Goal: Communication & Community: Answer question/provide support

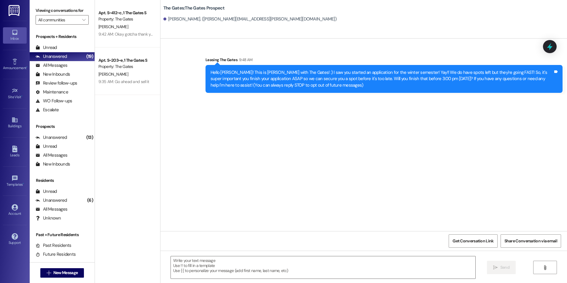
click at [203, 111] on div "Sent via SMS Leasing The Gates 9:48 AM Hello [PERSON_NAME]! This is [PERSON_NAM…" at bounding box center [364, 135] width 407 height 193
click at [62, 275] on span "New Message" at bounding box center [65, 273] width 24 height 6
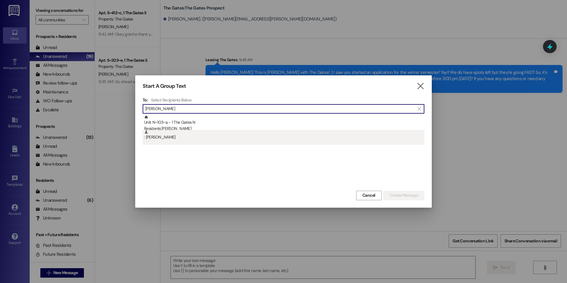
type input "[PERSON_NAME]"
click at [235, 141] on div ": [PERSON_NAME]" at bounding box center [284, 137] width 282 height 15
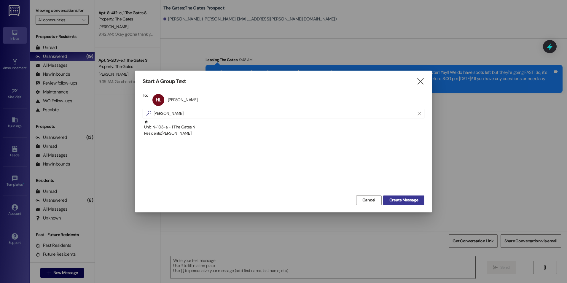
click at [404, 202] on span "Create Message" at bounding box center [404, 200] width 29 height 6
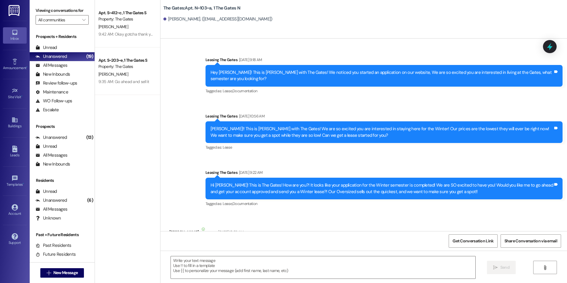
scroll to position [16825, 0]
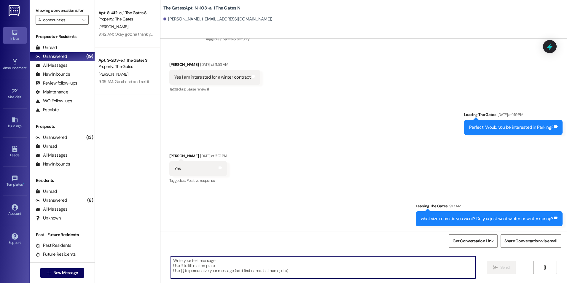
click at [330, 271] on textarea at bounding box center [323, 267] width 304 height 22
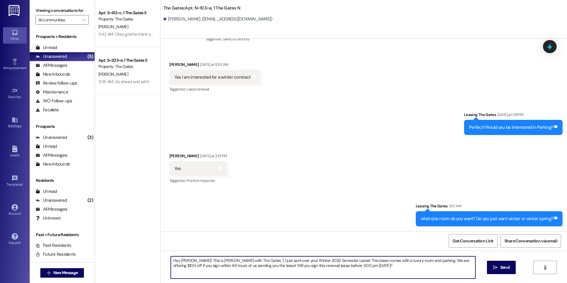
drag, startPoint x: 357, startPoint y: 266, endPoint x: 189, endPoint y: 258, distance: 168.1
click at [189, 258] on textarea "Hey Hailey! This is Kali with The Gates :) I just sent over your Winter 2026 Se…" at bounding box center [323, 267] width 304 height 22
click at [361, 271] on textarea "Hey Hailey! This is Kali with The Gates :) I just sent over your Winter 2026 Se…" at bounding box center [323, 267] width 304 height 22
type textarea "Hey Hailey! This is Kali with The Gates :) I just sent over your Winter 2026 Se…"
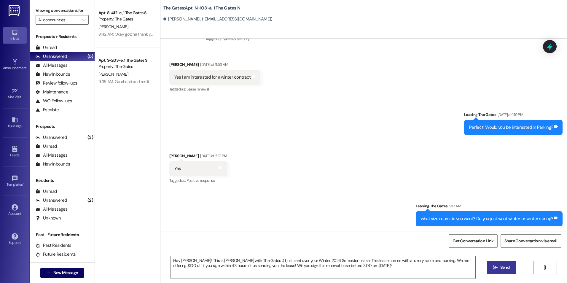
click at [499, 272] on button " Send" at bounding box center [501, 267] width 29 height 13
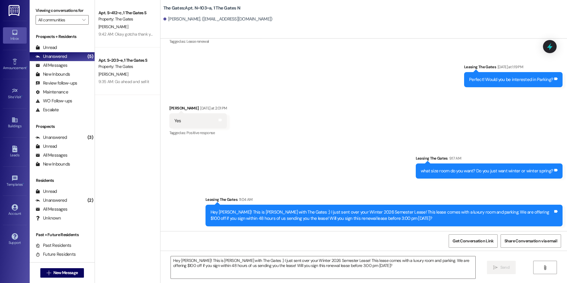
scroll to position [16873, 0]
click at [77, 272] on span "New Message" at bounding box center [65, 273] width 27 height 6
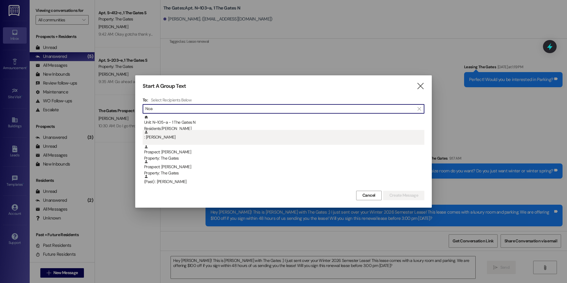
type input "Noa"
click at [183, 131] on div ": Noa Peltzer" at bounding box center [284, 135] width 280 height 10
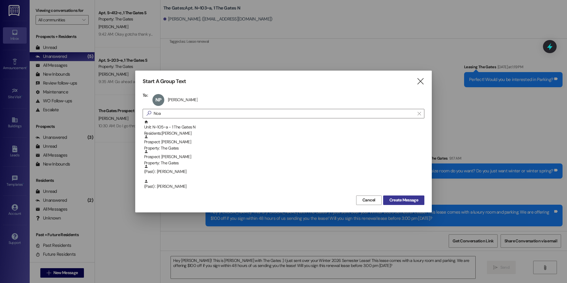
click at [407, 198] on span "Create Message" at bounding box center [404, 200] width 29 height 6
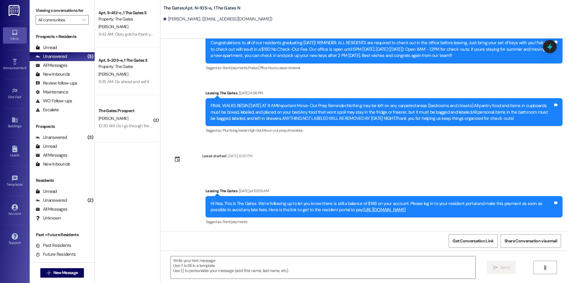
scroll to position [4738, 0]
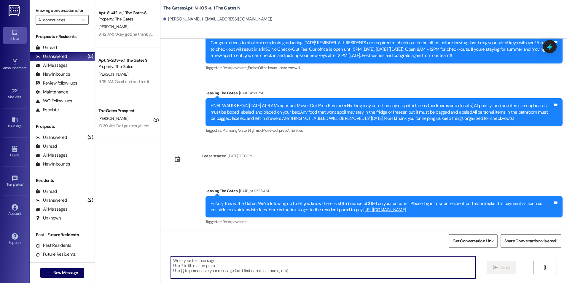
paste textarea "Hi [Student], this is Kali with The Gates! 🙂 I just sent over your Winter 2026 …"
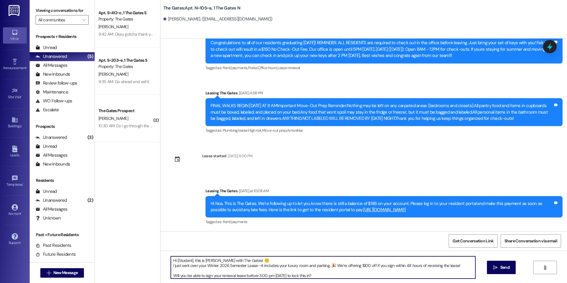
drag, startPoint x: 189, startPoint y: 259, endPoint x: 174, endPoint y: 261, distance: 15.5
click at [174, 261] on textarea "Hi [Student], this is Kali with The Gates! 🙂 I just sent over your Winter 2026 …" at bounding box center [323, 267] width 304 height 22
click at [231, 261] on textarea "Hi Noa, this is Kali with The Gates! 🙂 I just sent over your Winter 2026 Semest…" at bounding box center [323, 267] width 304 height 22
type textarea "Hi Noa, this is Kali with The Gates! I just sent over your Winter 2026 Semester…"
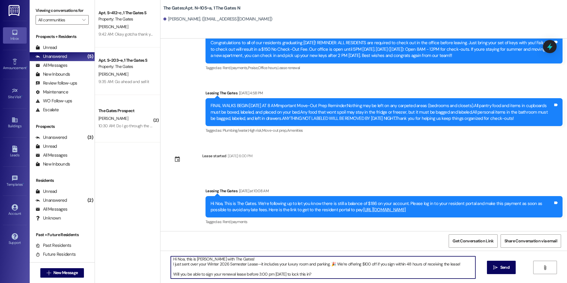
scroll to position [0, 0]
drag, startPoint x: 312, startPoint y: 276, endPoint x: 92, endPoint y: 257, distance: 220.4
click at [95, 257] on div "Apt. S~412~c, 1 The Gates S Property: The Gates A. Coleman 9:42 AM: Okay gotcha…" at bounding box center [331, 141] width 472 height 283
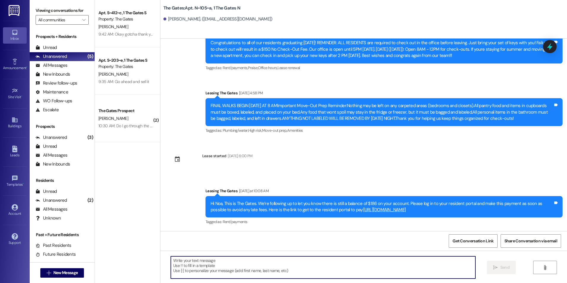
paste textarea "Hi [Student], this is Kali with The Gates! 🙂 I just sent over your Winter 2026 …"
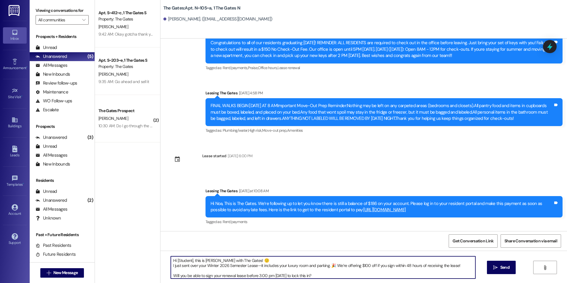
drag, startPoint x: 189, startPoint y: 261, endPoint x: 174, endPoint y: 263, distance: 14.7
click at [174, 263] on textarea "Hi [Student], this is Kali with The Gates! 🙂 I just sent over your Winter 2026 …" at bounding box center [323, 267] width 304 height 22
click at [171, 274] on textarea "Hi Noa, this is Kali with The Gates! 🙂 I just sent over your Winter 2026 Semest…" at bounding box center [323, 267] width 304 height 22
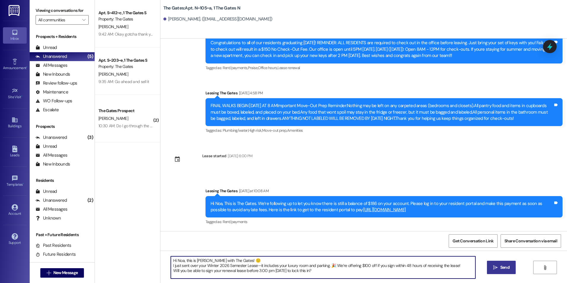
type textarea "Hi Noa, this is Kali with The Gates! 🙂 I just sent over your Winter 2026 Semest…"
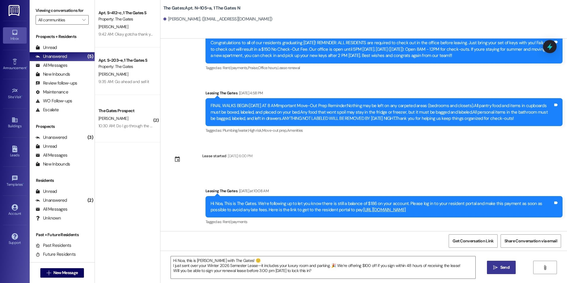
click at [498, 263] on button " Send" at bounding box center [501, 267] width 29 height 13
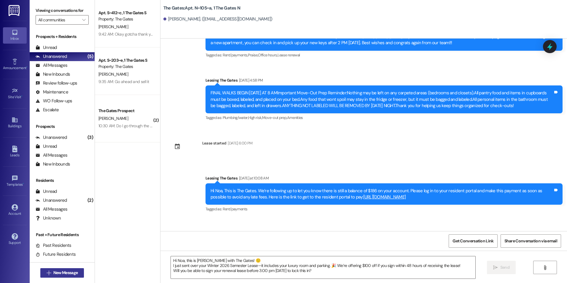
click at [71, 272] on span "New Message" at bounding box center [65, 273] width 24 height 6
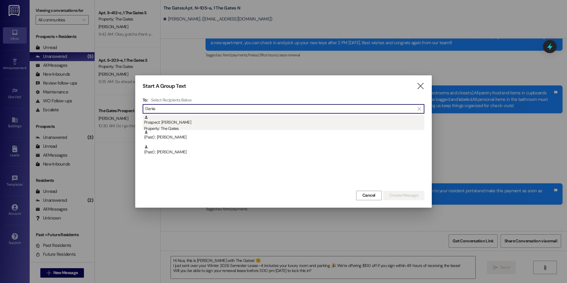
type input "Dania"
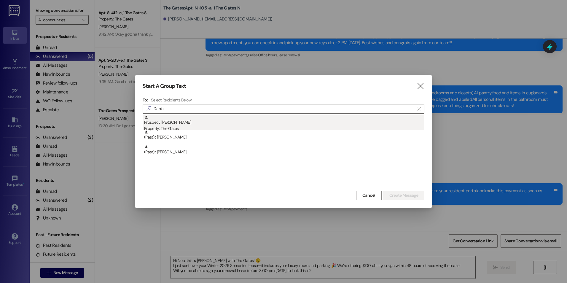
click at [202, 120] on div "Prospect: Dania Mijares Property: The Gates" at bounding box center [284, 123] width 280 height 17
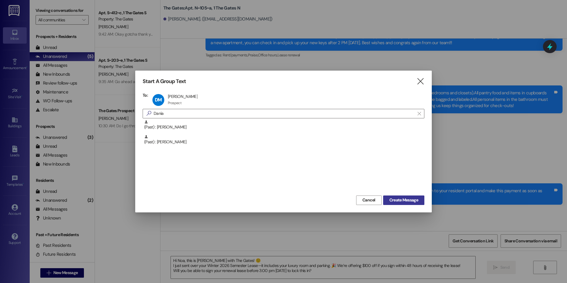
click at [410, 202] on span "Create Message" at bounding box center [404, 200] width 29 height 6
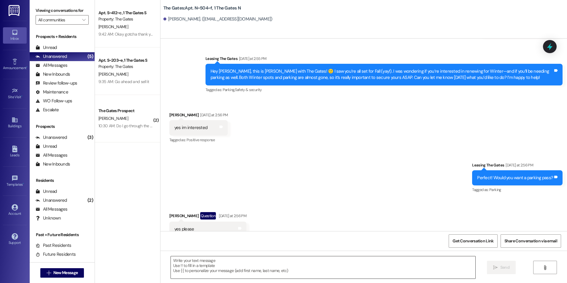
scroll to position [10450, 0]
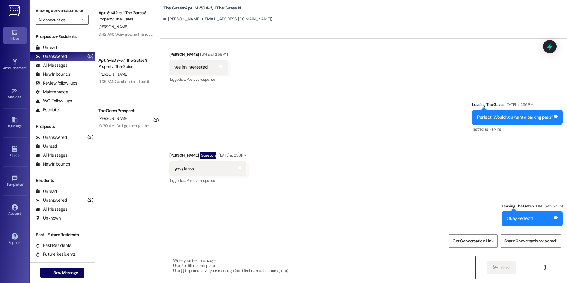
click at [282, 271] on textarea at bounding box center [323, 267] width 304 height 22
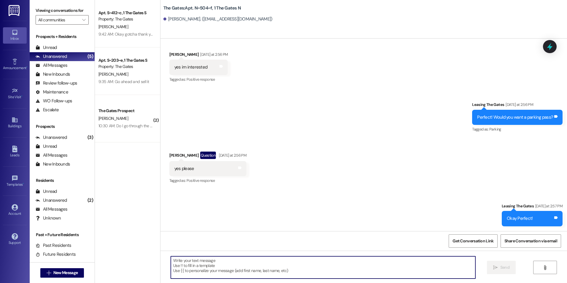
click at [230, 270] on textarea at bounding box center [323, 267] width 304 height 22
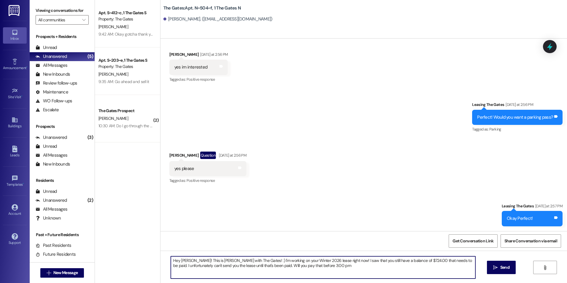
click at [320, 266] on textarea "Hey Dania! This is Kali with The Gates! :) I'm working on your Winter 2026 leas…" at bounding box center [323, 267] width 304 height 22
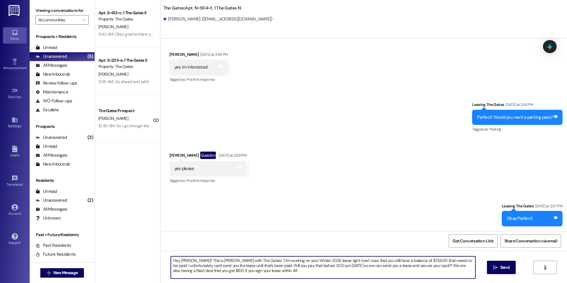
click at [244, 271] on textarea "Hey Dania! This is Kali with The Gates! :) I'm working on your Winter 2026 leas…" at bounding box center [323, 267] width 304 height 22
drag, startPoint x: 330, startPoint y: 273, endPoint x: 183, endPoint y: 252, distance: 148.0
click at [155, 258] on div "Apt. S~412~c, 1 The Gates S Property: The Gates A. Coleman 9:42 AM: Okay gotcha…" at bounding box center [331, 141] width 472 height 283
type textarea "Hey Dania! This is Kali with The Gates! :) I'm working on your Winter 2026 leas…"
click at [331, 271] on textarea "Hey Dania! This is Kali with The Gates! :) I'm working on your Winter 2026 leas…" at bounding box center [323, 267] width 304 height 22
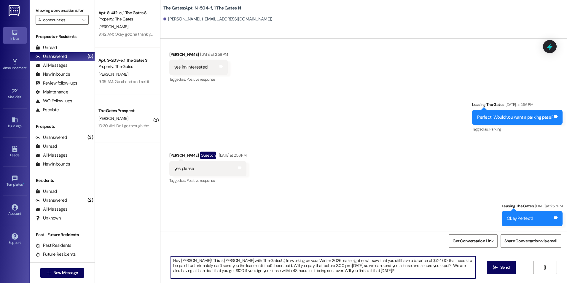
drag, startPoint x: 331, startPoint y: 271, endPoint x: 136, endPoint y: 258, distance: 195.1
click at [136, 258] on div "Apt. S~412~c, 1 The Gates S Property: The Gates A. Coleman 9:42 AM: Okay gotcha…" at bounding box center [331, 141] width 472 height 283
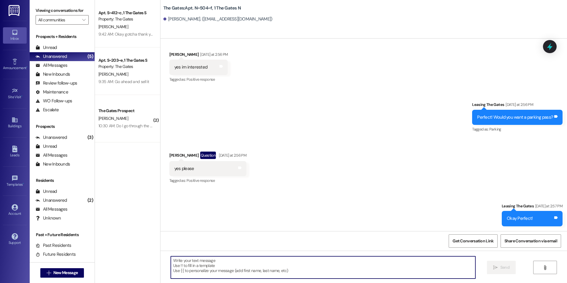
paste textarea "Hi Dania! This is Kali with The Gates 🙂 I’m working on your Winter 2026 lease r…"
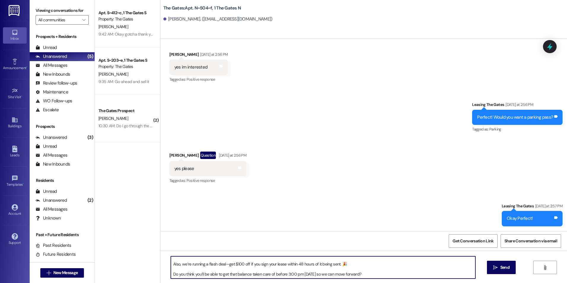
click at [171, 263] on textarea "Hi Dania! This is Kali with The Gates 🙂 I’m working on your Winter 2026 lease r…" at bounding box center [323, 267] width 304 height 22
click at [171, 275] on textarea "Hi Dania! This is Kali with The Gates 🙂 I’m working on your Winter 2026 lease r…" at bounding box center [323, 267] width 304 height 22
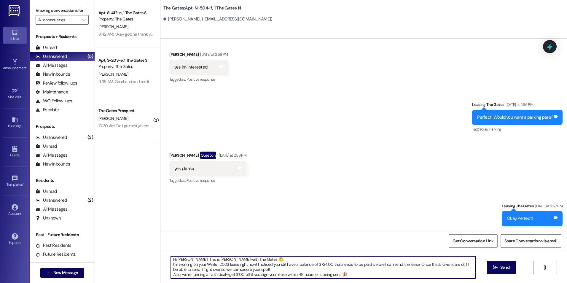
scroll to position [0, 0]
type textarea "Hi Dania! This is Kali with The Gates 🙂 I’m working on your Winter 2026 lease r…"
click at [509, 266] on span "Send" at bounding box center [505, 267] width 9 height 6
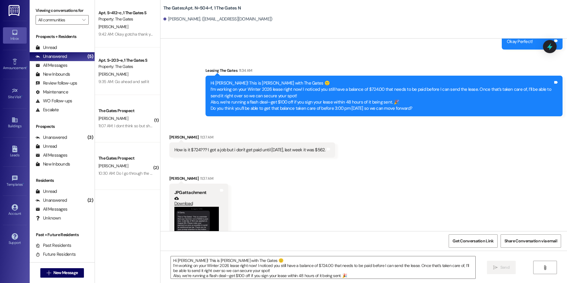
scroll to position [10651, 0]
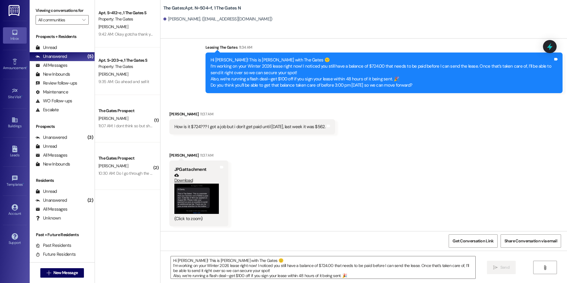
click at [196, 199] on button "Zoom image" at bounding box center [196, 199] width 45 height 30
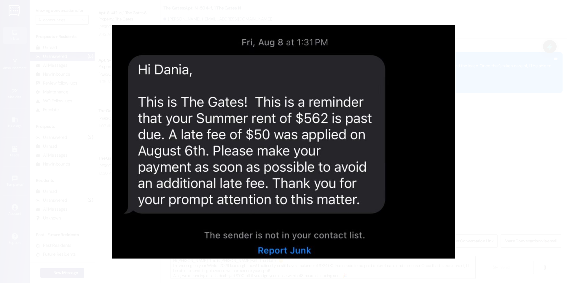
drag, startPoint x: 475, startPoint y: 69, endPoint x: 427, endPoint y: 157, distance: 99.9
click at [478, 179] on button "Unzoom image" at bounding box center [283, 141] width 567 height 283
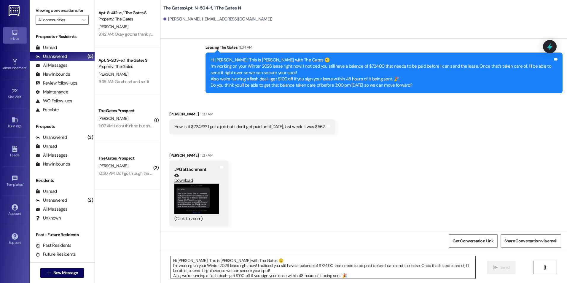
click at [275, 272] on textarea "Hi Dania! This is Kali with The Gates 🙂 I’m working on your Winter 2026 lease r…" at bounding box center [323, 267] width 304 height 22
click at [186, 190] on button "Zoom image" at bounding box center [196, 199] width 45 height 30
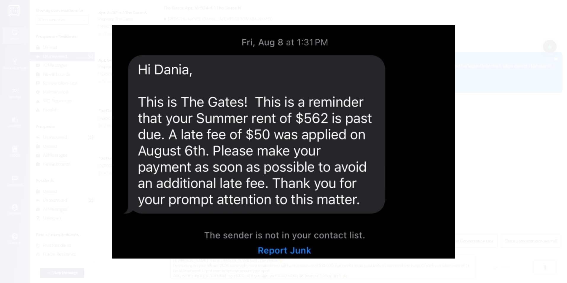
drag, startPoint x: 455, startPoint y: 74, endPoint x: 448, endPoint y: 214, distance: 139.9
click at [448, 214] on button "Unzoom image" at bounding box center [283, 141] width 567 height 283
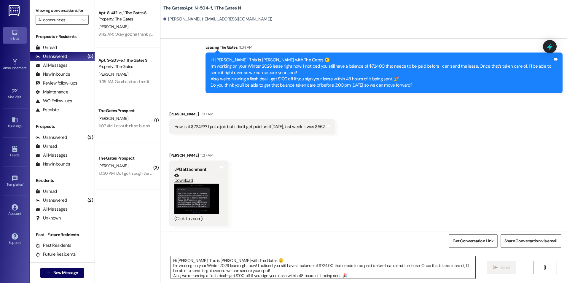
click at [178, 260] on textarea "Hi Dania! This is Kali with The Gates 🙂 I’m working on your Winter 2026 lease r…" at bounding box center [323, 267] width 304 height 22
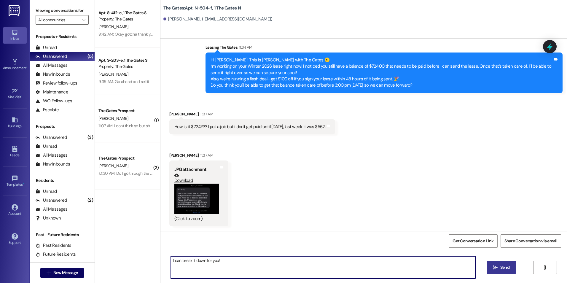
type textarea "I can break it down for you!"
click at [179, 205] on button "Zoom image" at bounding box center [196, 199] width 45 height 30
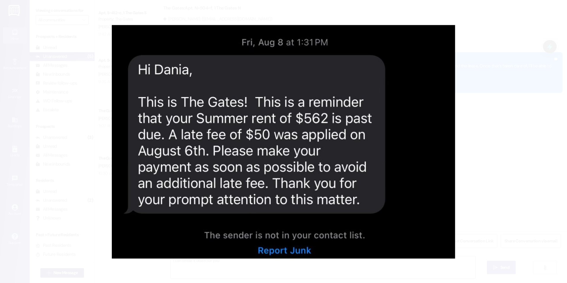
drag, startPoint x: 383, startPoint y: 90, endPoint x: 377, endPoint y: 150, distance: 60.8
click at [377, 150] on button "Unzoom image" at bounding box center [283, 141] width 567 height 283
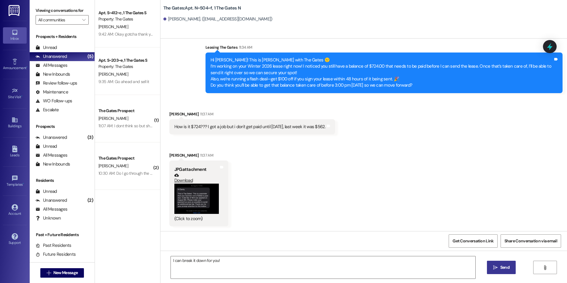
click at [193, 196] on button "Zoom image" at bounding box center [196, 199] width 45 height 30
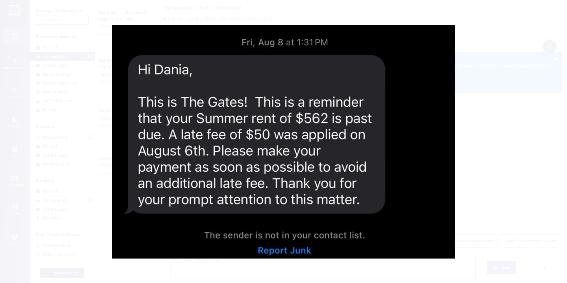
drag, startPoint x: 419, startPoint y: 66, endPoint x: 474, endPoint y: 233, distance: 175.7
click at [474, 233] on button "Unzoom image" at bounding box center [283, 141] width 567 height 283
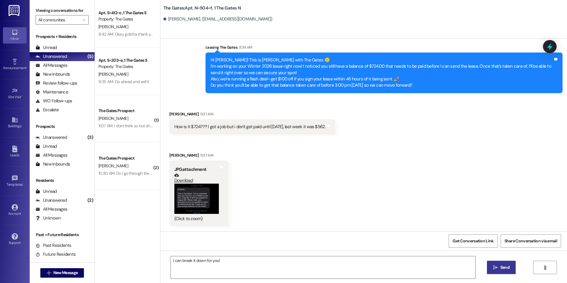
click at [198, 203] on button "Zoom image" at bounding box center [196, 199] width 45 height 30
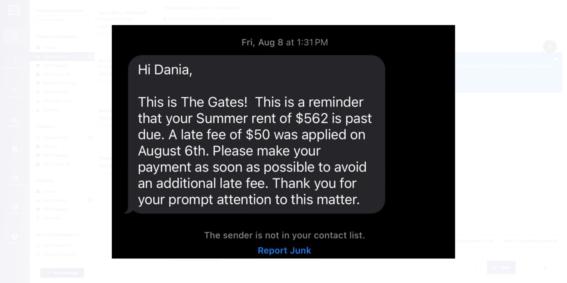
drag, startPoint x: 406, startPoint y: 88, endPoint x: 394, endPoint y: 144, distance: 56.3
click at [394, 144] on button "Unzoom image" at bounding box center [283, 141] width 567 height 283
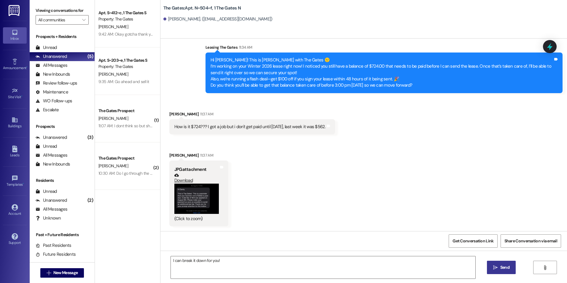
click at [203, 203] on button "Zoom image" at bounding box center [196, 199] width 45 height 30
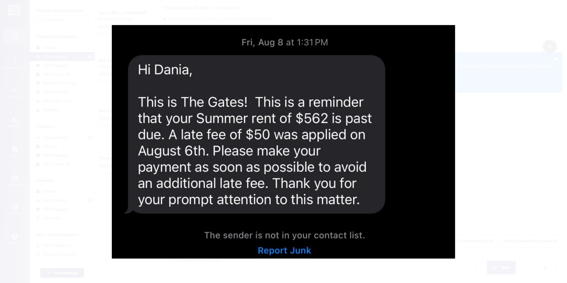
drag, startPoint x: 366, startPoint y: 112, endPoint x: 339, endPoint y: 266, distance: 156.9
click at [340, 280] on button "Unzoom image" at bounding box center [283, 141] width 567 height 283
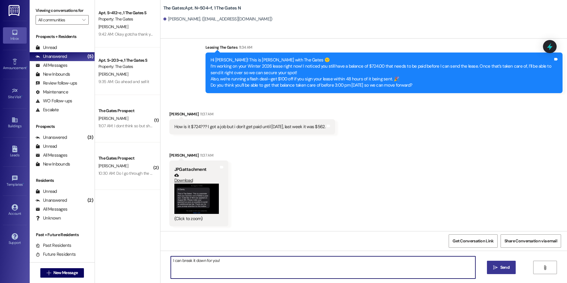
drag, startPoint x: 229, startPoint y: 261, endPoint x: 155, endPoint y: 252, distance: 74.7
click at [155, 252] on div "Apt. S~412~c, 1 The Gates S Property: The Gates A. Coleman 9:42 AM: Okay gotcha…" at bounding box center [331, 141] width 472 height 283
click at [224, 261] on textarea "I just talked to my manager. The cleaning fee is for ESA carpet cleaning." at bounding box center [323, 267] width 304 height 22
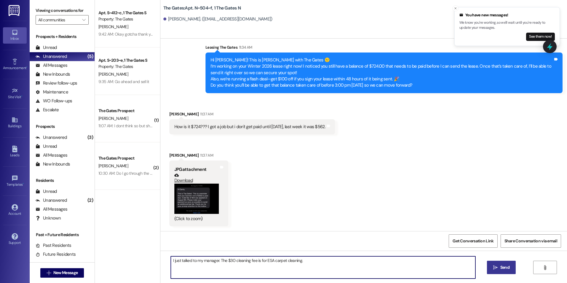
click at [313, 258] on textarea "I just talked to my manager. The $30 cleaning fee is for ESA carpet cleaning." at bounding box center [323, 267] width 304 height 22
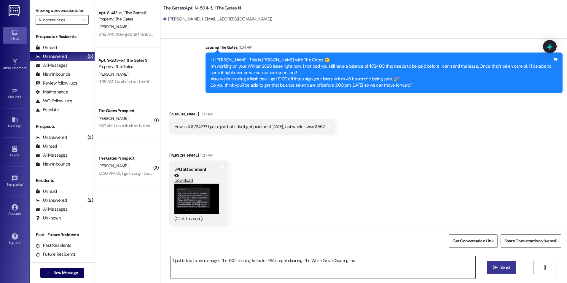
click at [365, 261] on textarea "I just talked to my manager. The $30 cleaning fee is for ESA carpet cleaning. T…" at bounding box center [323, 267] width 304 height 22
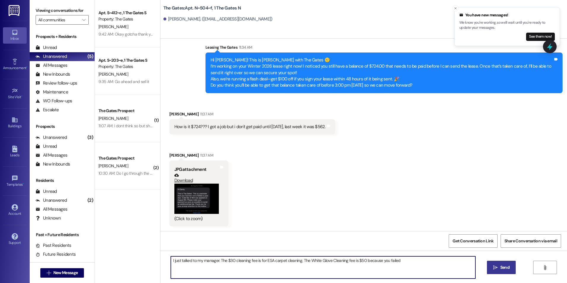
paste textarea ""Clean racks, drawers, behind drawers, shelves, and compartments Sweep and mop …"
type textarea "I just talked to my manager. The $30 cleaning fee is for ESA carpet cleaning. T…"
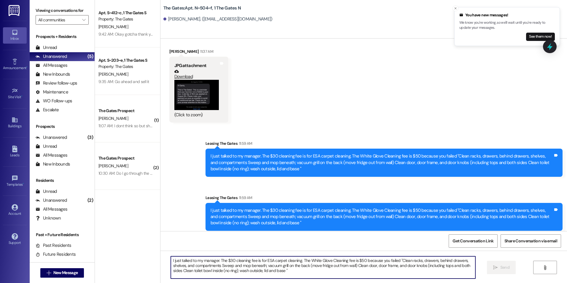
scroll to position [10759, 0]
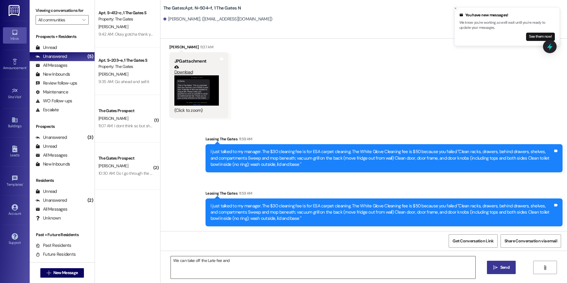
click at [339, 260] on textarea "We can take off the Late fee and" at bounding box center [323, 267] width 304 height 22
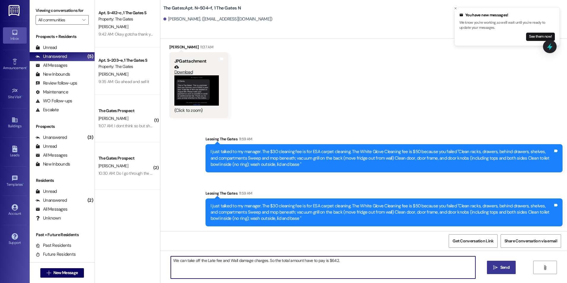
click at [201, 261] on textarea "We can take off the Late fee and Wall damage charges. So the total amount have …" at bounding box center [323, 267] width 304 height 22
click at [204, 261] on textarea "We can take off the Late fee and Wall damage charges. So the total amount have …" at bounding box center [323, 267] width 304 height 22
click at [201, 261] on textarea "We can take off the Late fee and Wall damage charges. So the total amount have …" at bounding box center [323, 267] width 304 height 22
click at [234, 261] on textarea "We can take off the $50 Late fee and Wall damage charges. So the total amount h…" at bounding box center [323, 267] width 304 height 22
click at [373, 264] on textarea "We can take off the $50 Late fee and $32Wall damage charges. So the total amoun…" at bounding box center [323, 267] width 304 height 22
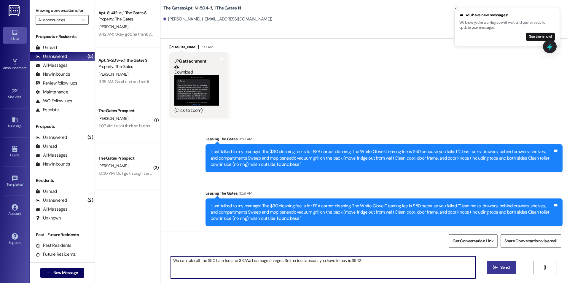
click at [241, 261] on textarea "We can take off the $50 Late fee and $32Wall damage charges. So the total amoun…" at bounding box center [323, 267] width 304 height 22
click at [367, 258] on textarea "We can take off the $50 Late fee and $32 Wall damage charges. So the total amou…" at bounding box center [323, 267] width 304 height 22
type textarea "We can take off the $50 Late fee and $32 Wall damage charges. So the total amou…"
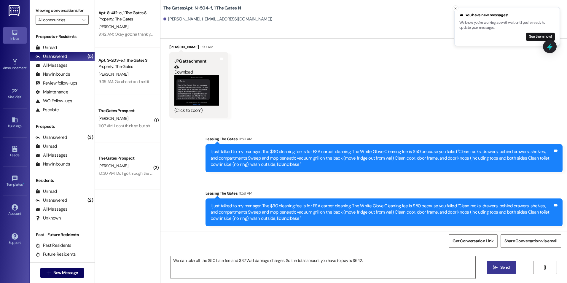
click at [499, 268] on span "Send" at bounding box center [505, 267] width 12 height 6
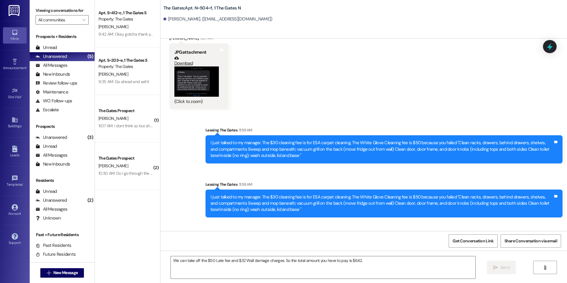
scroll to position [10800, 0]
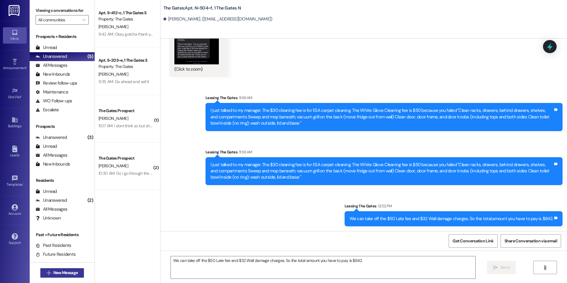
click at [40, 274] on button " New Message" at bounding box center [62, 272] width 44 height 9
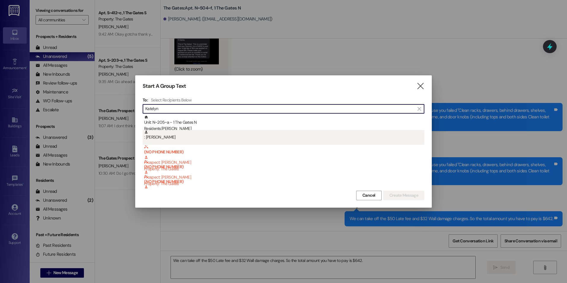
type input "Katelyn"
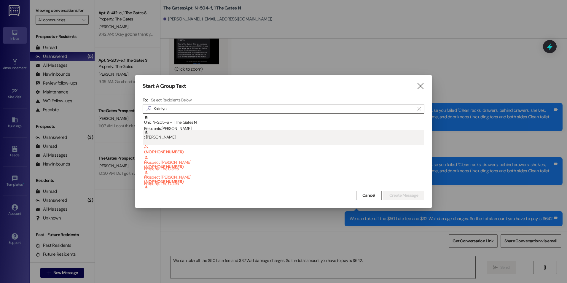
click at [177, 140] on div ": Katelyn Hernandez" at bounding box center [284, 135] width 280 height 10
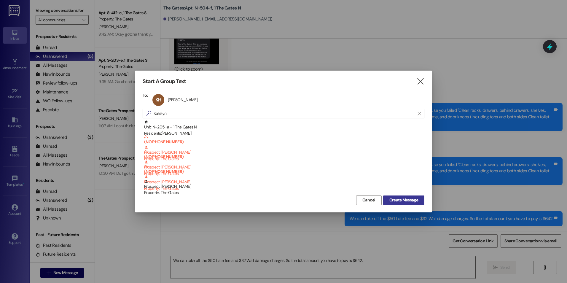
click at [416, 199] on span "Create Message" at bounding box center [404, 200] width 29 height 6
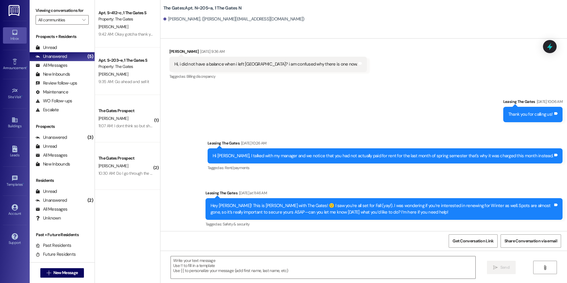
scroll to position [8708, 0]
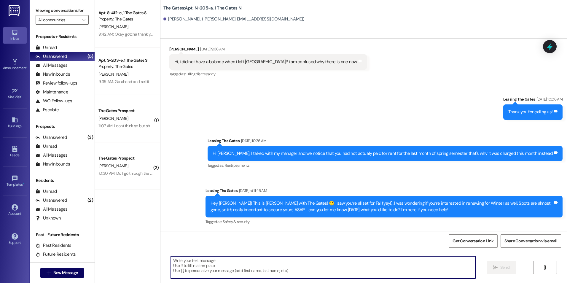
paste textarea "Hi [Student], this is Kali with The Gates! 🙂 I just sent over your Winter 2026 …"
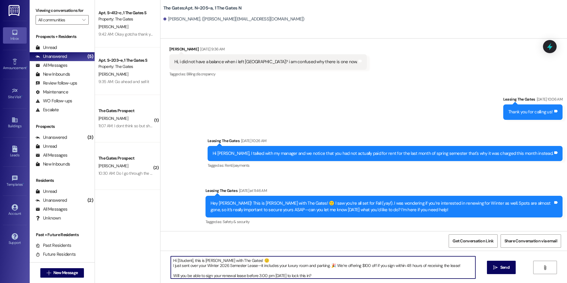
click at [171, 273] on textarea "Hi [Student], this is Kali with The Gates! 🙂 I just sent over your Winter 2026 …" at bounding box center [323, 267] width 304 height 22
click at [171, 278] on textarea "Hi [Student], this is Kali with The Gates! 🙂 I just sent over your Winter 2026 …" at bounding box center [323, 267] width 304 height 22
drag, startPoint x: 189, startPoint y: 260, endPoint x: 173, endPoint y: 261, distance: 16.3
click at [173, 261] on textarea "Hi [Student], this is Kali with The Gates! 🙂 I just sent over your Winter 2026 …" at bounding box center [323, 267] width 304 height 22
click at [315, 268] on textarea "Hi Katelyn, this is Kali with The Gates! 🙂 I just sent over your Winter 2026 Se…" at bounding box center [323, 267] width 304 height 22
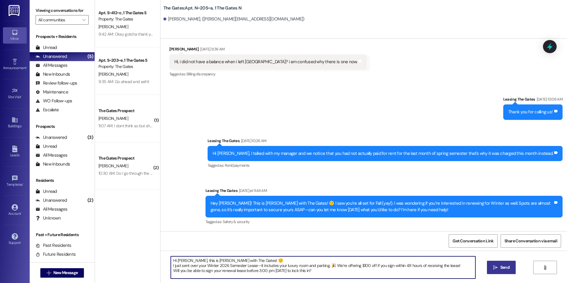
type textarea "Hi Katelyn, this is Kali with The Gates! 🙂 I just sent over your Winter 2026 Se…"
click at [498, 267] on span " Send" at bounding box center [501, 267] width 19 height 6
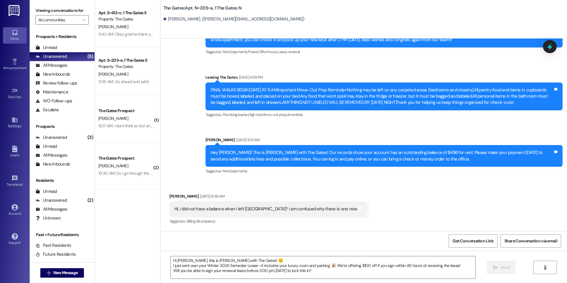
scroll to position [8560, 0]
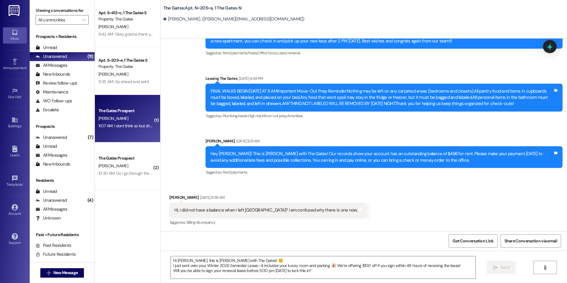
click at [124, 112] on div "The Gates Prospect" at bounding box center [126, 111] width 55 height 6
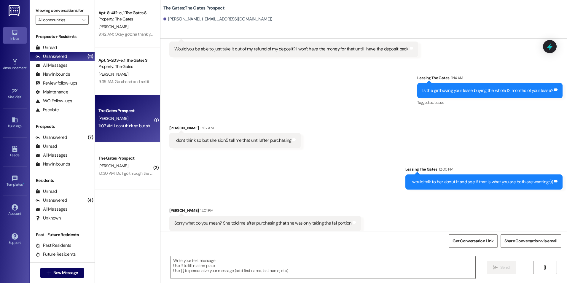
scroll to position [1521, 0]
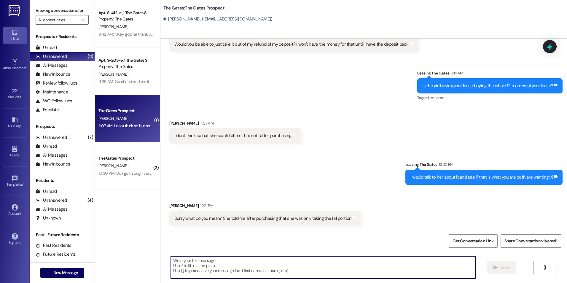
click at [247, 270] on textarea at bounding box center [323, 267] width 304 height 22
type textarea "J"
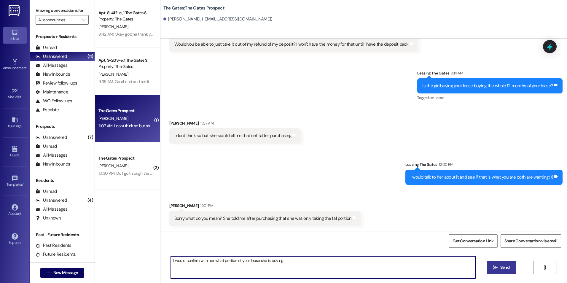
type textarea "I would confirm with her what portion of your lease she is buying."
click at [499, 269] on span "Send" at bounding box center [505, 267] width 12 height 6
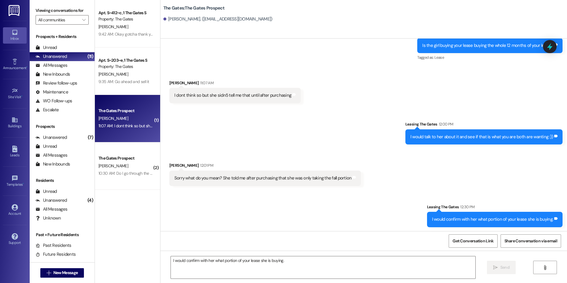
scroll to position [1562, 0]
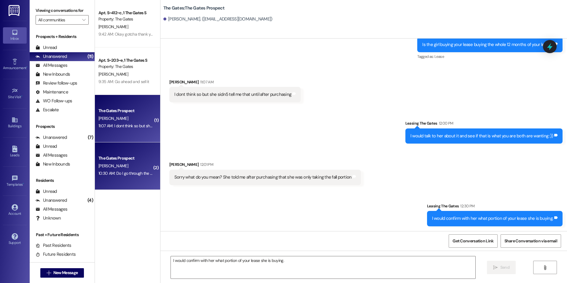
click at [133, 147] on div "The Gates Prospect J. Mahoney 10:30 AM: Do I go through the app or an email? 10…" at bounding box center [127, 165] width 65 height 47
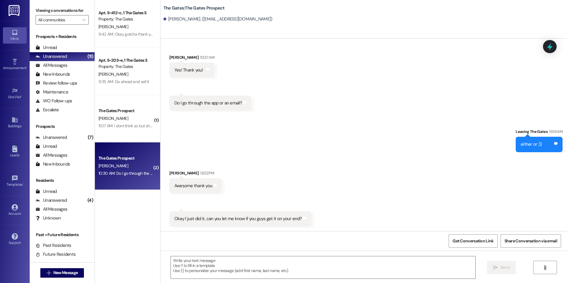
scroll to position [157, 0]
click at [292, 255] on div " Send " at bounding box center [364, 273] width 407 height 45
click at [266, 264] on textarea at bounding box center [323, 267] width 304 height 22
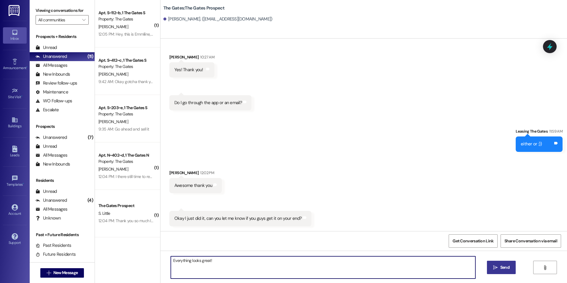
type textarea "Everything looks great!"
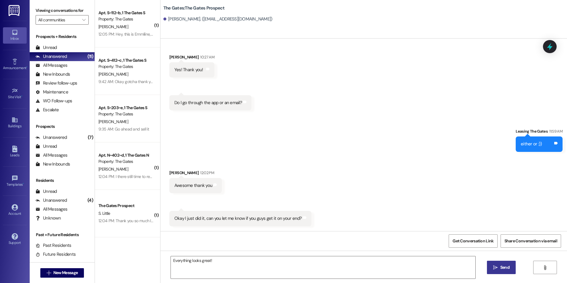
click at [501, 264] on button " Send" at bounding box center [501, 267] width 29 height 13
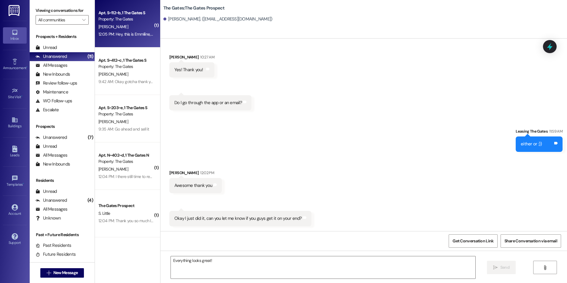
click at [117, 20] on div "Property: The Gates" at bounding box center [126, 19] width 55 height 6
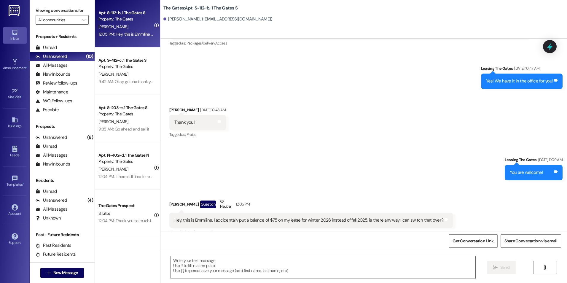
scroll to position [8253, 0]
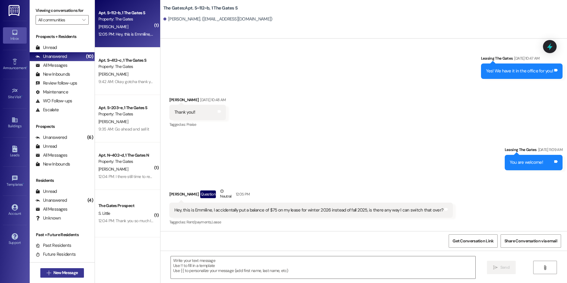
click at [65, 272] on span "New Message" at bounding box center [65, 273] width 24 height 6
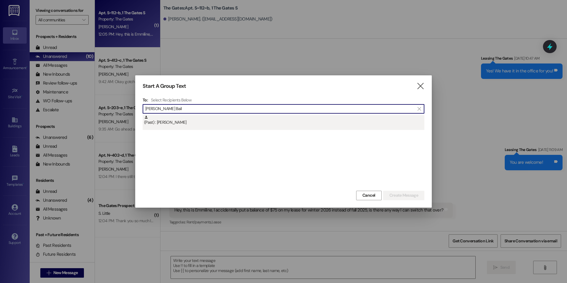
type input "Adams Bail"
click at [244, 118] on div "(Past) : Bailey Adams" at bounding box center [284, 120] width 280 height 10
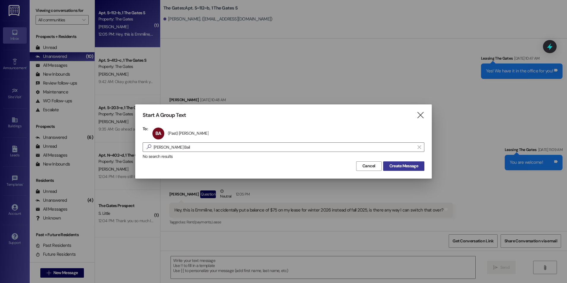
click at [409, 165] on span "Create Message" at bounding box center [404, 166] width 29 height 6
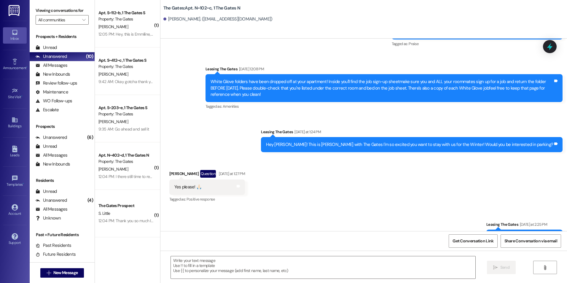
scroll to position [15409, 0]
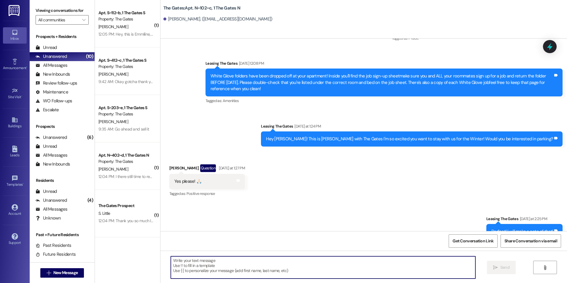
paste textarea "Hi [Student], this is Kali with The Gates! 🙂 I just sent over your Winter 2026 …"
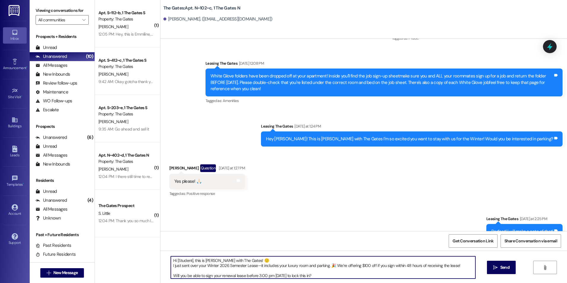
drag, startPoint x: 189, startPoint y: 259, endPoint x: 173, endPoint y: 262, distance: 15.8
click at [173, 262] on textarea "Hi [Student], this is Kali with The Gates! 🙂 I just sent over your Winter 2026 …" at bounding box center [323, 267] width 304 height 22
click at [171, 275] on textarea "Hi Bailey, this is Kali with The Gates! 🙂 I just sent over your Winter 2026 Sem…" at bounding box center [323, 267] width 304 height 22
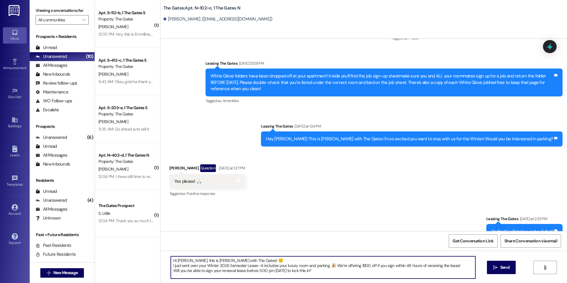
click at [354, 273] on textarea "Hi Bailey, this is Kali with The Gates! 🙂 I just sent over your Winter 2026 Sem…" at bounding box center [323, 267] width 304 height 22
type textarea "Hi Bailey, this is Kali with The Gates! 🙂 I just sent over your Winter 2026 Sem…"
click at [493, 265] on icon "" at bounding box center [495, 267] width 4 height 5
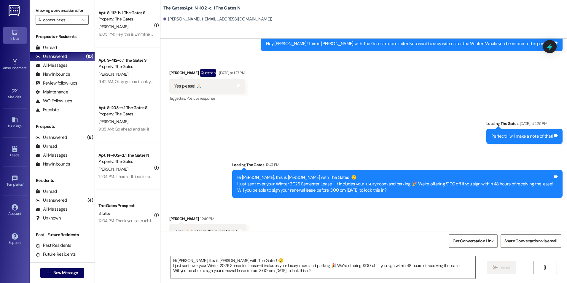
scroll to position [15505, 0]
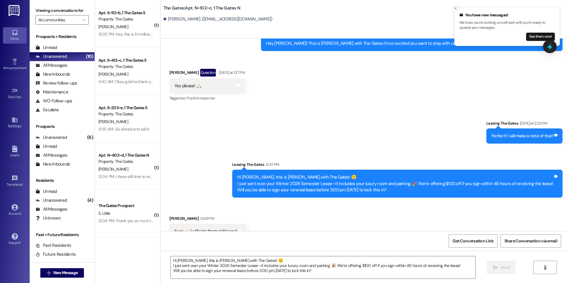
click at [456, 9] on icon "Close toast" at bounding box center [456, 9] width 4 height 4
click at [456, 10] on icon "Close toast" at bounding box center [456, 9] width 4 height 4
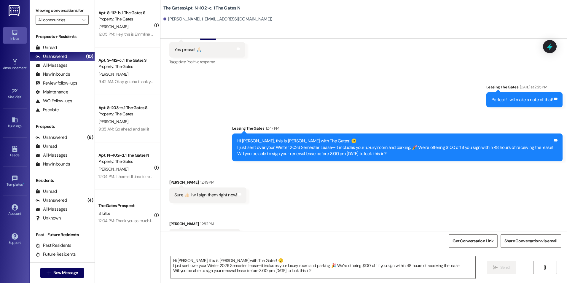
scroll to position [15546, 0]
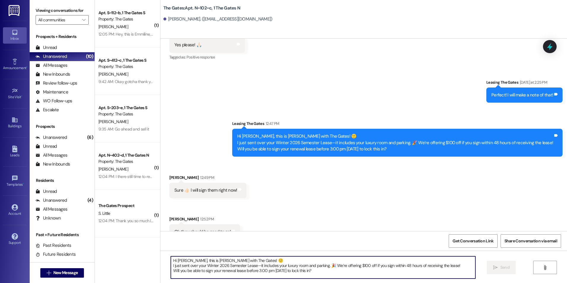
click at [232, 270] on textarea "Hi Bailey, this is Kali with The Gates! 🙂 I just sent over your Winter 2026 Sem…" at bounding box center [323, 267] width 304 height 22
click at [74, 275] on span "New Message" at bounding box center [65, 273] width 24 height 6
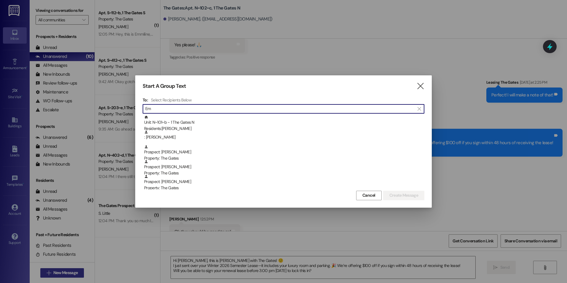
type input "E"
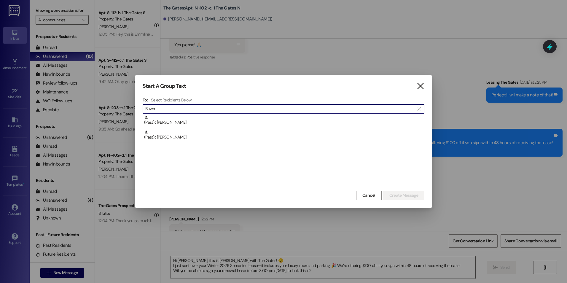
type input "Bowm"
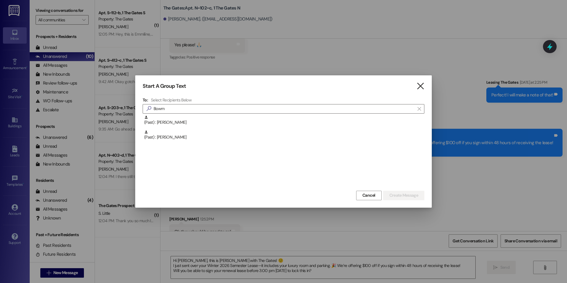
click at [420, 84] on icon "" at bounding box center [421, 86] width 8 height 6
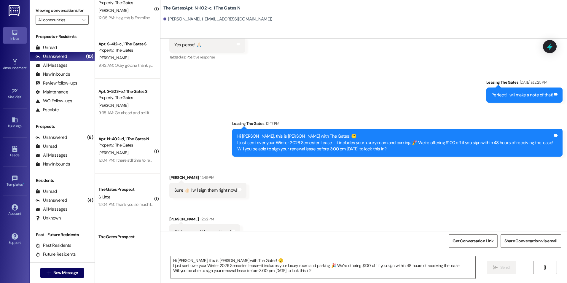
scroll to position [30, 0]
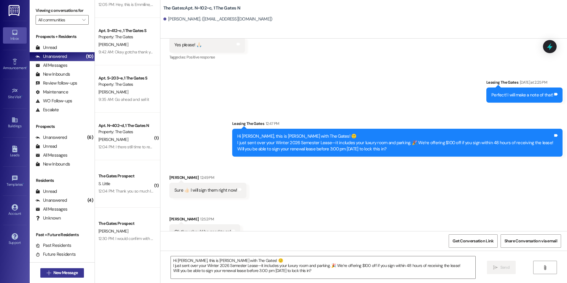
click at [63, 271] on span "New Message" at bounding box center [65, 273] width 24 height 6
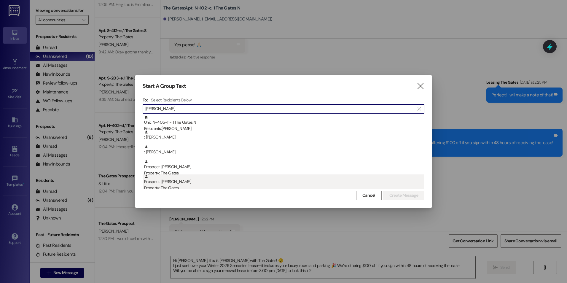
type input "lind"
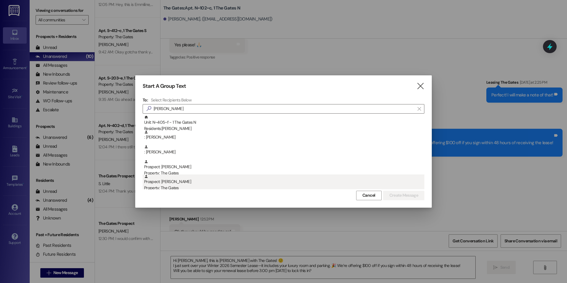
click at [192, 183] on div "Prospect: Lindy Brian Property: The Gates" at bounding box center [284, 182] width 280 height 17
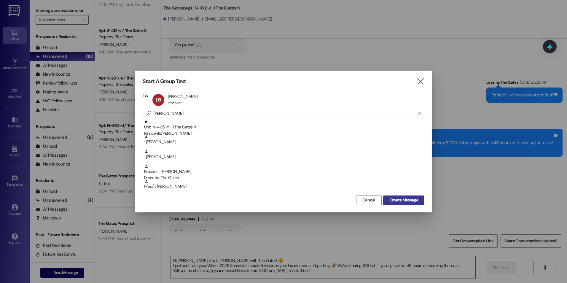
click at [412, 199] on span "Create Message" at bounding box center [404, 200] width 29 height 6
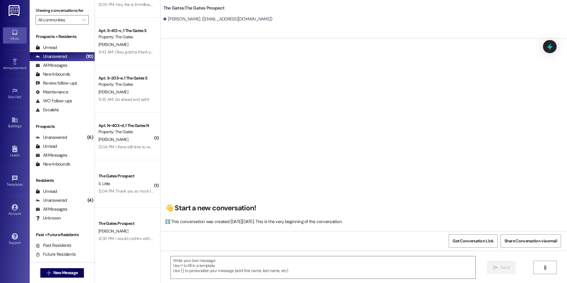
scroll to position [0, 0]
click at [231, 269] on textarea at bounding box center [323, 267] width 304 height 22
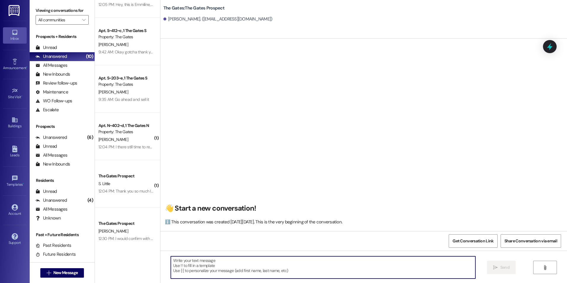
paste textarea "Hi [Student], this is Kali with The Gates! 🙂 I just sent over your Winter 2026 …"
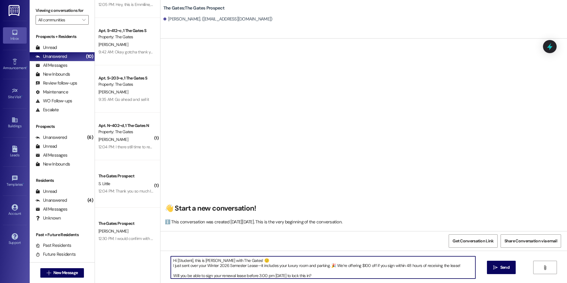
drag, startPoint x: 189, startPoint y: 260, endPoint x: 173, endPoint y: 262, distance: 16.1
click at [173, 262] on textarea "Hi [Student], this is Kali with The Gates! 🙂 I just sent over your Winter 2026 …" at bounding box center [323, 267] width 304 height 22
click at [171, 271] on textarea "Hi Lindy, this is Kali with The Gates! 🙂 I just sent over your Winter 2026 Seme…" at bounding box center [323, 267] width 304 height 22
click at [171, 274] on textarea "Hi Lindy, this is Kali with The Gates! 🙂 I just sent over your Winter 2026 Seme…" at bounding box center [323, 267] width 304 height 22
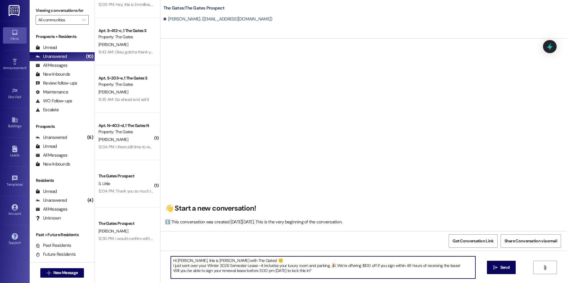
scroll to position [0, 0]
drag, startPoint x: 270, startPoint y: 270, endPoint x: 254, endPoint y: 272, distance: 16.4
click at [254, 272] on textarea "Hi Lindy, this is Kali with The Gates! 🙂 I just sent over your Winter 2026 Seme…" at bounding box center [323, 267] width 304 height 22
type textarea "Hi Lindy, this is Kali with The Gates! 🙂 I just sent over your Winter 2026 Seme…"
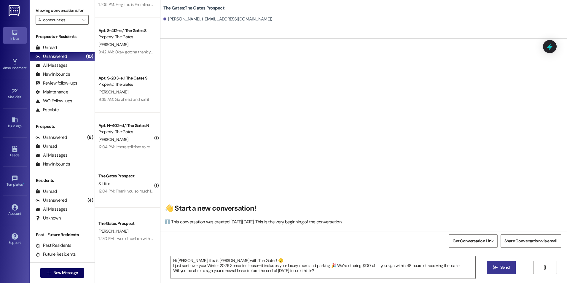
click at [501, 266] on span "Send" at bounding box center [505, 267] width 9 height 6
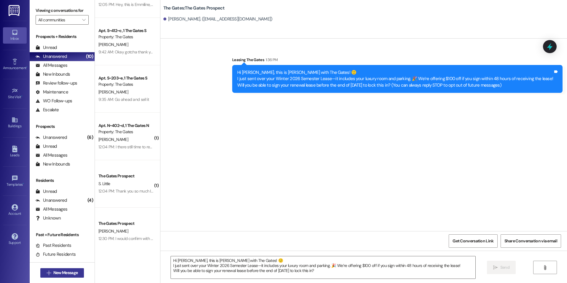
click at [53, 274] on span "New Message" at bounding box center [65, 273] width 24 height 6
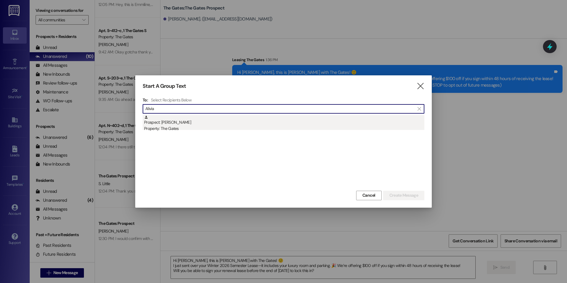
type input "Alivia"
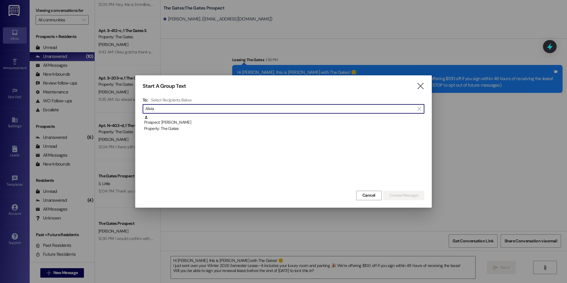
click at [161, 123] on div "Prospect: Alivia Alexander Property: The Gates" at bounding box center [284, 123] width 280 height 17
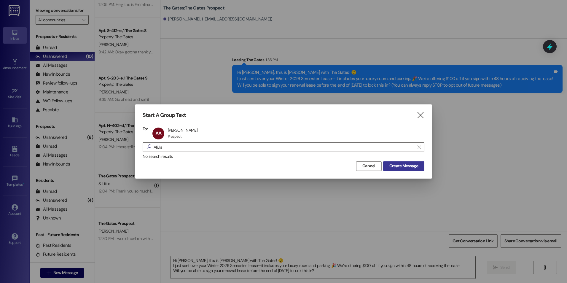
click at [397, 165] on span "Create Message" at bounding box center [404, 166] width 29 height 6
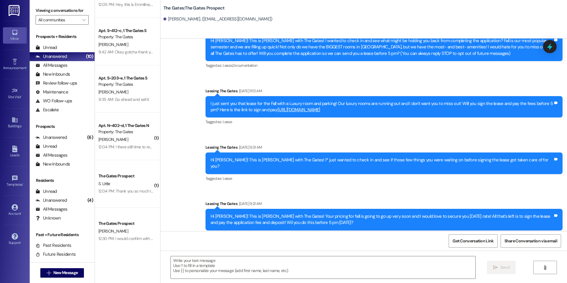
scroll to position [38, 0]
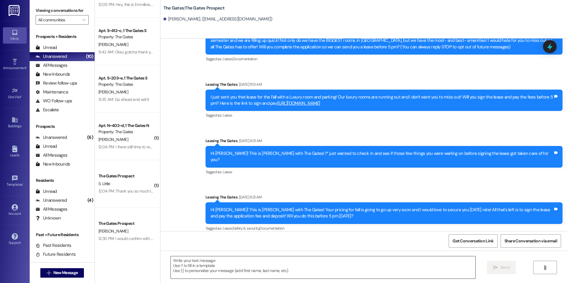
click at [248, 267] on textarea at bounding box center [323, 267] width 304 height 22
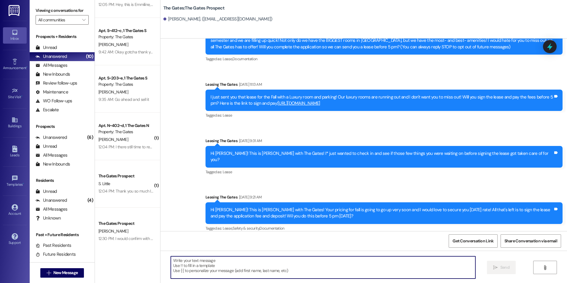
paste textarea "Hi [Student], this is Kali with The Gates! 🙂 I just sent over your Winter 2026 …"
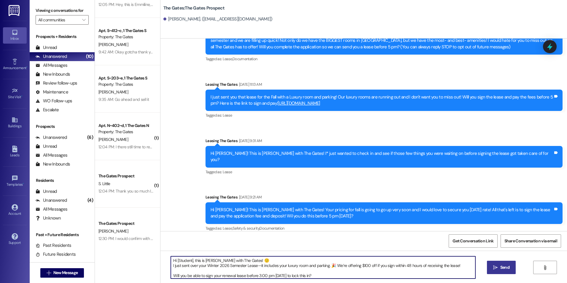
drag, startPoint x: 189, startPoint y: 260, endPoint x: 185, endPoint y: 261, distance: 4.0
click at [185, 261] on textarea "Hi [Student], this is Kali with The Gates! 🙂 I just sent over your Winter 2026 …" at bounding box center [323, 267] width 304 height 22
click at [189, 261] on textarea "Hi [Student], this is Kali with The Gates! 🙂 I just sent over your Winter 2026 …" at bounding box center [323, 267] width 304 height 22
click at [190, 259] on textarea "Hi [Student], this is Kali with The Gates! 🙂 I just sent over your Winter 2026 …" at bounding box center [323, 267] width 304 height 22
drag, startPoint x: 189, startPoint y: 260, endPoint x: 173, endPoint y: 261, distance: 16.1
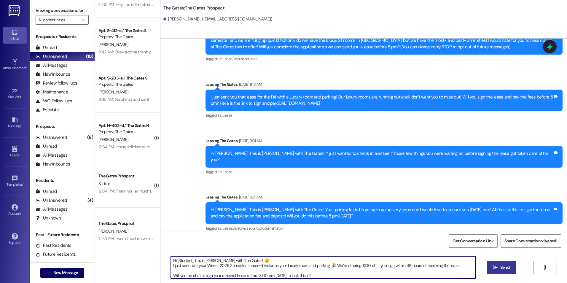
click at [173, 261] on textarea "Hi [Student], this is Kali with The Gates! 🙂 I just sent over your Winter 2026 …" at bounding box center [323, 267] width 304 height 22
click at [171, 272] on textarea "Hi Alivia, this is Kali with The Gates! 🙂 I just sent over your Winter 2026 Sem…" at bounding box center [323, 267] width 304 height 22
click at [334, 274] on textarea "Hi Alivia, this is Kali with The Gates! 🙂 I just sent over your Winter 2026 Sem…" at bounding box center [323, 267] width 304 height 22
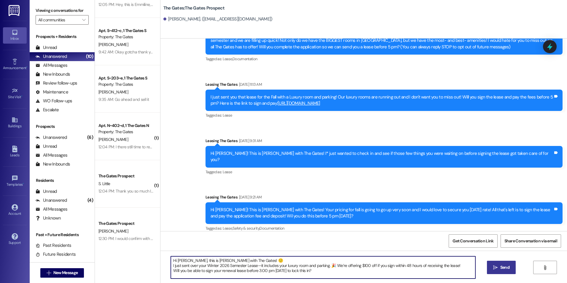
type textarea "Hi Alivia, this is Kali with The Gates! 🙂 I just sent over your Winter 2026 Sem…"
click at [496, 264] on button " Send" at bounding box center [501, 267] width 29 height 13
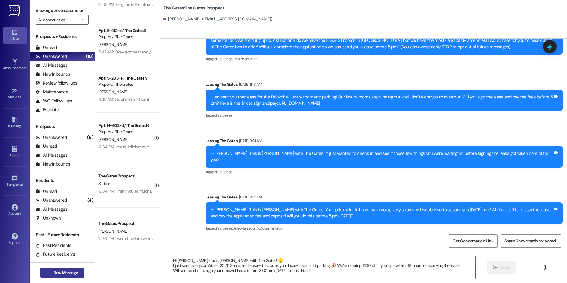
click at [58, 274] on span "New Message" at bounding box center [65, 273] width 24 height 6
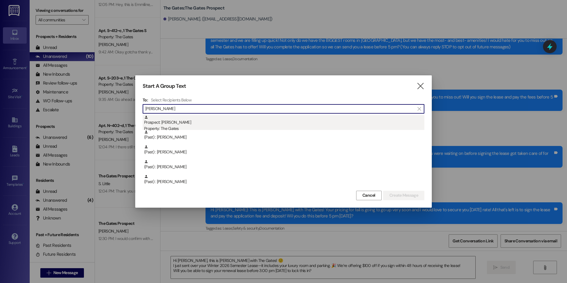
type input "Kather"
click at [206, 125] on div "Prospect: Katherine Hill Property: The Gates" at bounding box center [284, 123] width 280 height 17
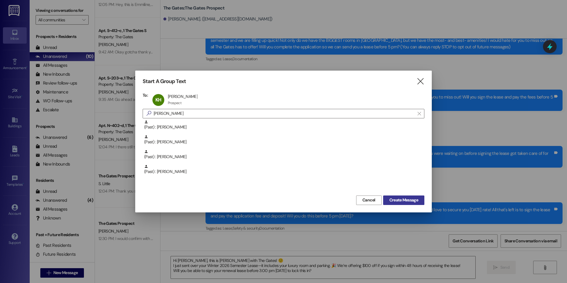
click at [413, 198] on span "Create Message" at bounding box center [404, 200] width 29 height 6
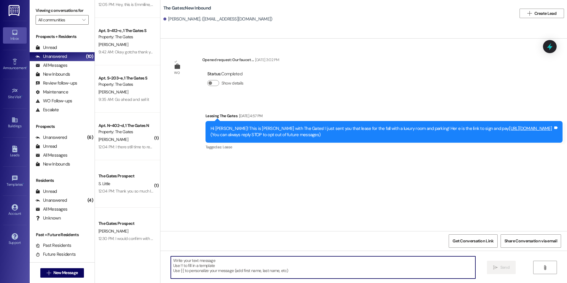
paste textarea "Hi [Student], this is Kali with The Gates! 🙂 I just sent over your Winter 2026 …"
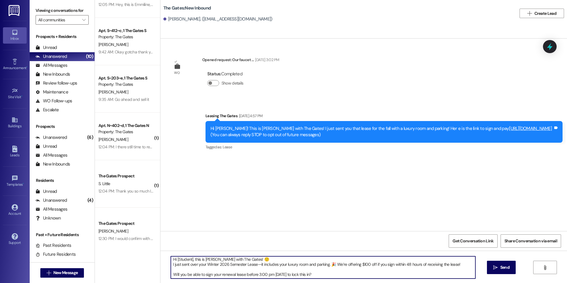
scroll to position [1, 0]
click at [171, 273] on textarea "Hi [Student], this is Kali with The Gates! 🙂 I just sent over your Winter 2026 …" at bounding box center [323, 267] width 304 height 22
click at [189, 261] on textarea "Hi [Student], this is Kali with The Gates! 🙂 I just sent over your Winter 2026 …" at bounding box center [323, 267] width 304 height 22
click at [317, 269] on textarea "Hi Katherine, this is Kali with The Gates! 🙂 I just sent over your Winter 2026 …" at bounding box center [323, 267] width 304 height 22
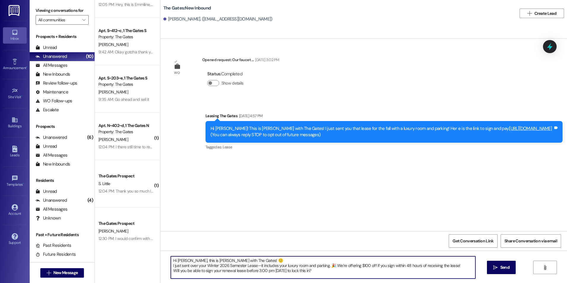
drag, startPoint x: 269, startPoint y: 271, endPoint x: 255, endPoint y: 272, distance: 14.3
click at [255, 272] on textarea "Hi Katherine, this is Kali with The Gates! 🙂 I just sent over your Winter 2026 …" at bounding box center [323, 267] width 304 height 22
type textarea "Hi Katherine, this is Kali with The Gates! 🙂 I just sent over your Winter 2026 …"
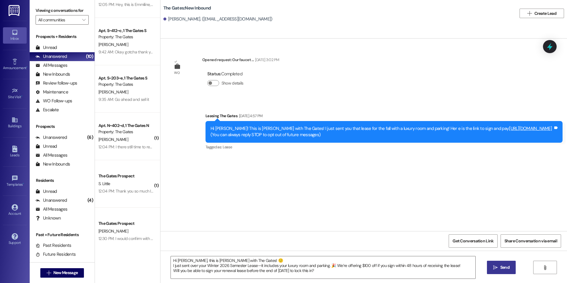
click at [501, 264] on button " Send" at bounding box center [501, 267] width 29 height 13
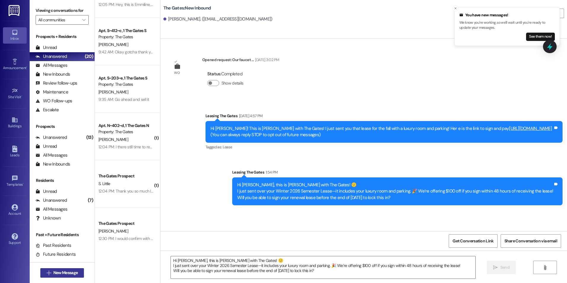
click at [41, 272] on button " New Message" at bounding box center [62, 272] width 44 height 9
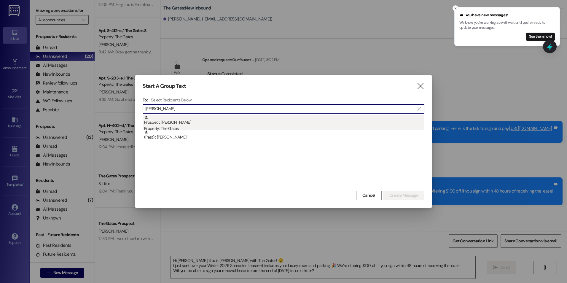
type input "Ella Ada"
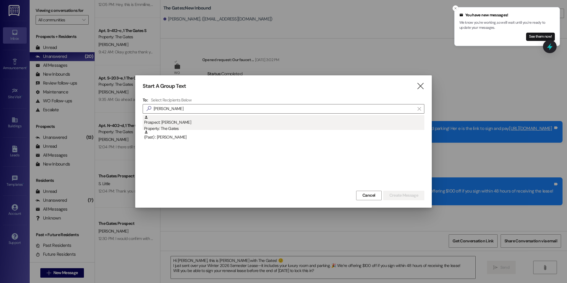
click at [167, 120] on div "Prospect: Ella Adams Property: The Gates" at bounding box center [284, 123] width 280 height 17
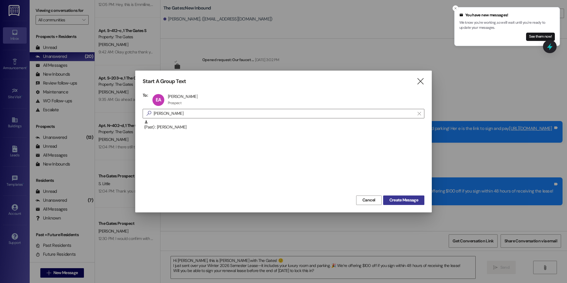
click at [409, 200] on span "Create Message" at bounding box center [404, 200] width 29 height 6
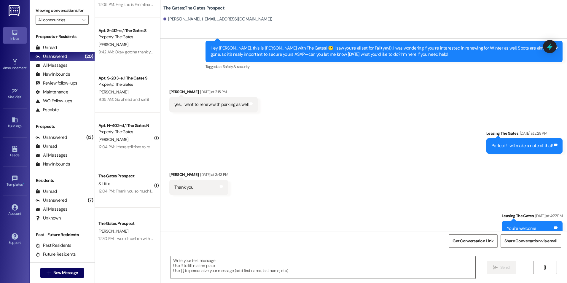
scroll to position [97, 0]
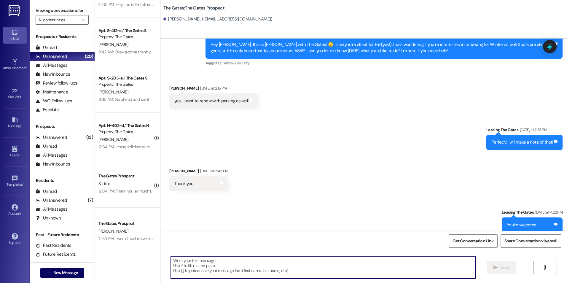
paste textarea "Hi [Student], this is [PERSON_NAME] with The Gates! 🙂 I just sent over your Win…"
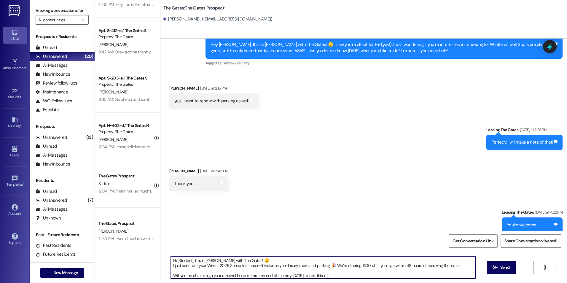
click at [188, 261] on textarea "Hi [Student], this is [PERSON_NAME] with The Gates! 🙂 I just sent over your Win…" at bounding box center [323, 267] width 304 height 22
click at [189, 261] on textarea "Hi [Student], this is [PERSON_NAME] with The Gates! 🙂 I just sent over your Win…" at bounding box center [323, 267] width 304 height 22
click at [171, 274] on textarea "Hi Ella, this is Kali with The Gates! 🙂 I just sent over your Winter 2026 Semes…" at bounding box center [323, 267] width 304 height 22
type textarea "Hi Ella, this is Kali with The Gates! 🙂 I just sent over your Winter 2026 Semes…"
click at [501, 265] on span "Send" at bounding box center [505, 267] width 9 height 6
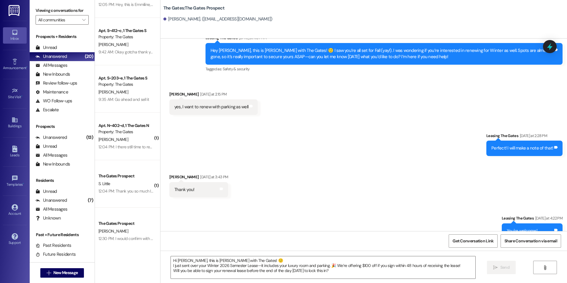
scroll to position [151, 0]
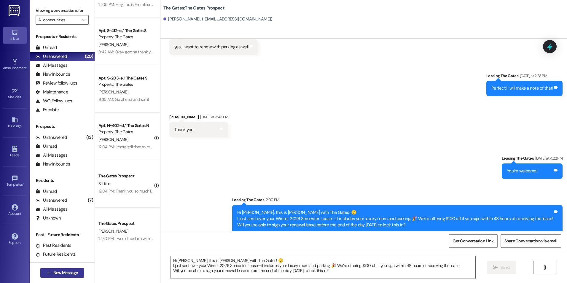
click at [44, 269] on button " New Message" at bounding box center [62, 272] width 44 height 9
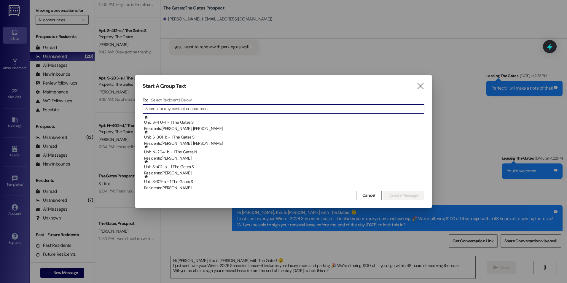
click at [213, 108] on input at bounding box center [284, 109] width 279 height 8
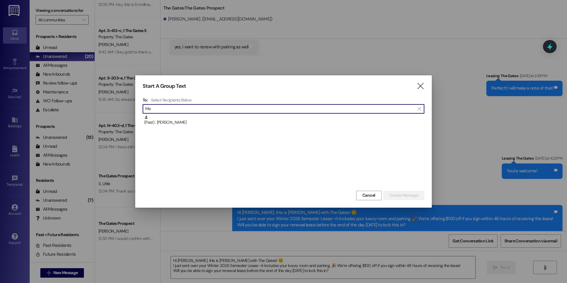
type input "M"
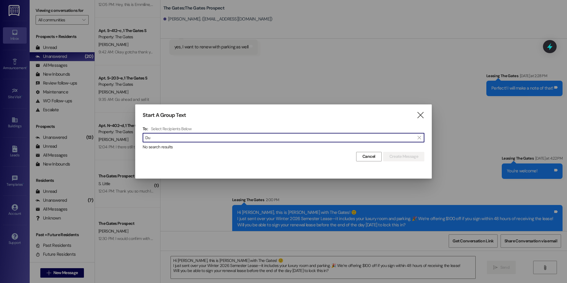
type input "D"
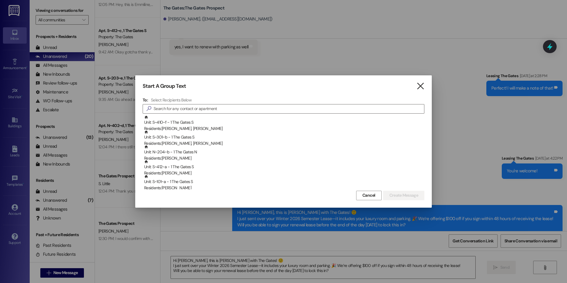
click at [423, 86] on icon "" at bounding box center [421, 86] width 8 height 6
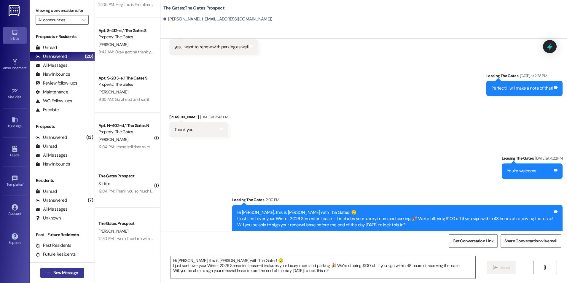
click at [76, 271] on span "New Message" at bounding box center [65, 273] width 27 height 6
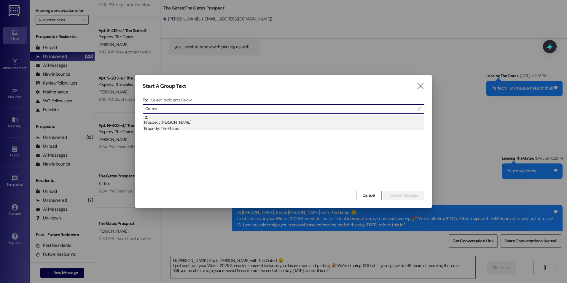
type input "Camre"
click at [197, 120] on div "Prospect: camree bond Property: The Gates" at bounding box center [284, 123] width 280 height 17
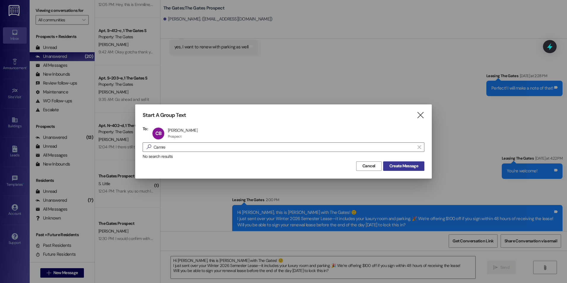
click at [418, 166] on span "Create Message" at bounding box center [404, 166] width 29 height 6
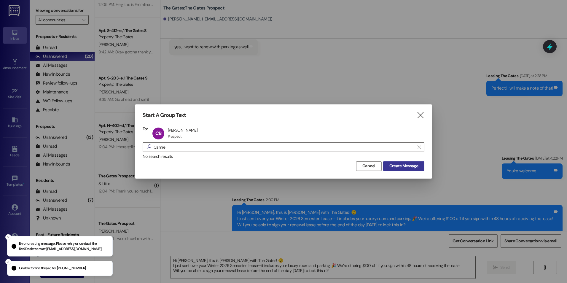
click at [409, 165] on span "Create Message" at bounding box center [404, 166] width 29 height 6
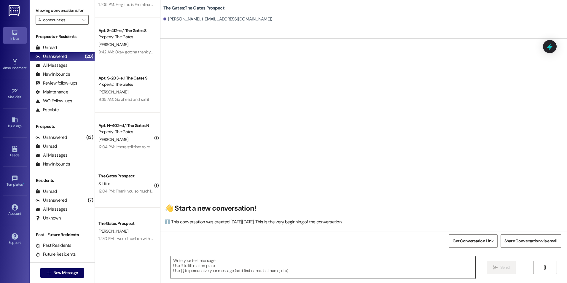
click at [226, 270] on textarea at bounding box center [323, 267] width 304 height 22
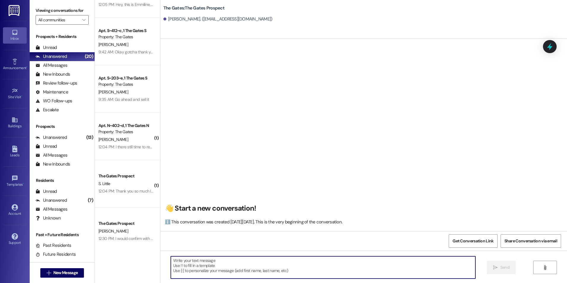
paste textarea "Hi [Student], this is [PERSON_NAME] with The Gates! 🙂 I just sent over your Win…"
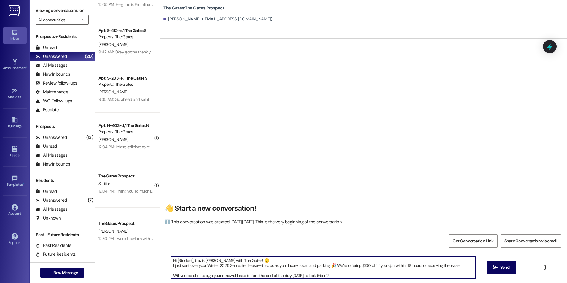
click at [189, 260] on textarea "Hi [Student], this is [PERSON_NAME] with The Gates! 🙂 I just sent over your Win…" at bounding box center [323, 267] width 304 height 22
click at [171, 274] on textarea "Hi Camree, this is Kali with The Gates! 🙂 I just sent over your Winter 2026 Sem…" at bounding box center [323, 267] width 304 height 22
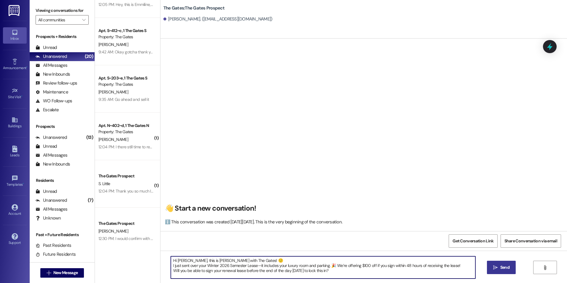
type textarea "Hi Camree, this is Kali with The Gates! 🙂 I just sent over your Winter 2026 Sem…"
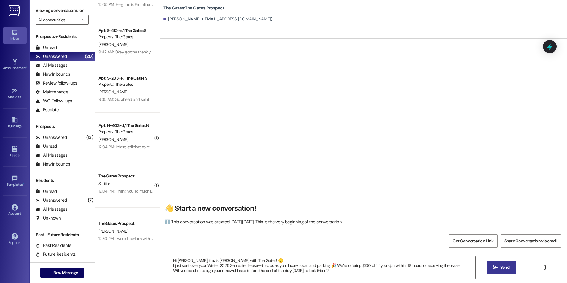
click at [509, 268] on span "Send" at bounding box center [505, 267] width 9 height 6
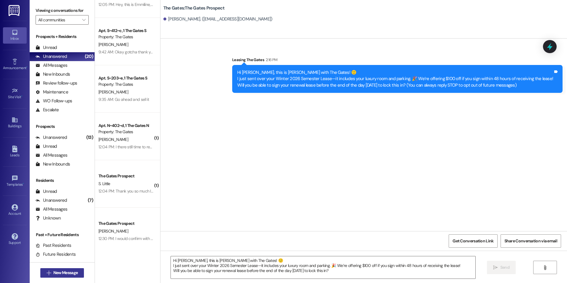
click at [66, 273] on span "New Message" at bounding box center [65, 273] width 24 height 6
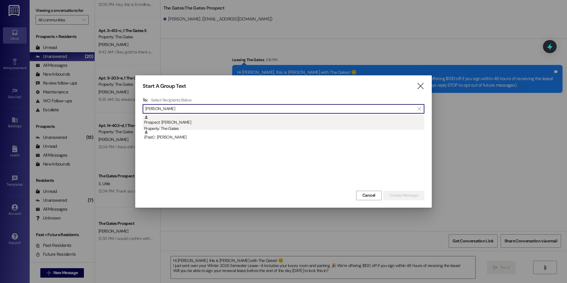
type input "Brooklyn Davis"
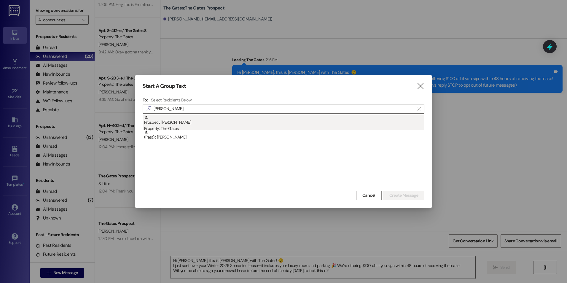
click at [272, 126] on div "Property: The Gates" at bounding box center [284, 129] width 280 height 6
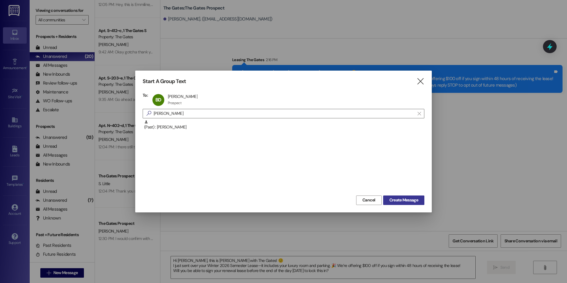
click at [416, 201] on span "Create Message" at bounding box center [404, 200] width 29 height 6
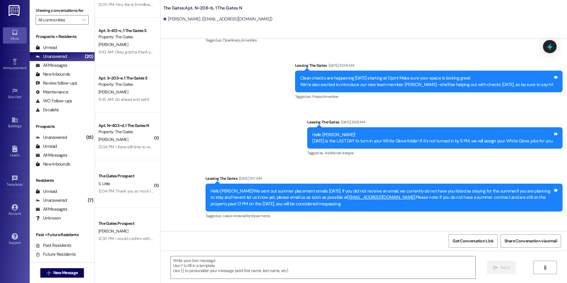
scroll to position [5234, 0]
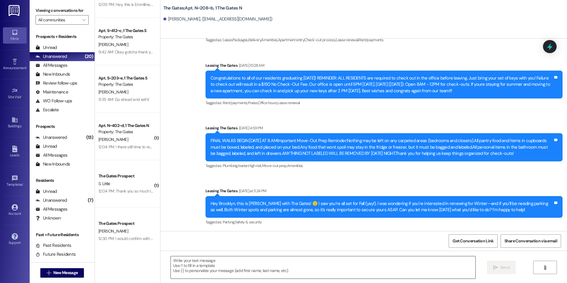
click at [340, 272] on textarea at bounding box center [323, 267] width 304 height 22
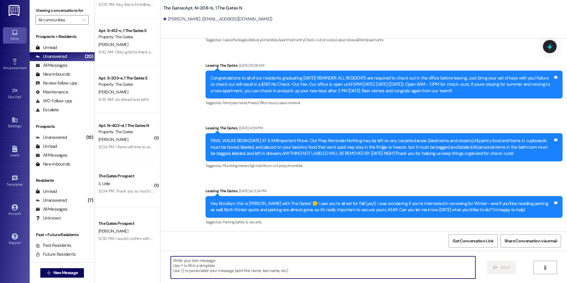
paste textarea "Hi [Student], this is [PERSON_NAME] with The Gates! 🙂 I just sent over your Win…"
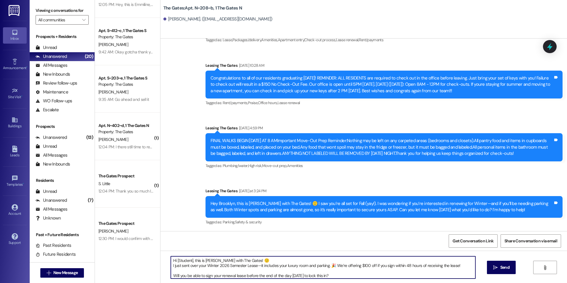
click at [189, 262] on textarea "Hi [Student], this is [PERSON_NAME] with The Gates! 🙂 I just sent over your Win…" at bounding box center [323, 267] width 304 height 22
click at [171, 274] on textarea "Hi Brooklyn, this is Kali with The Gates! 🙂 I just sent over your Winter 2026 S…" at bounding box center [323, 267] width 304 height 22
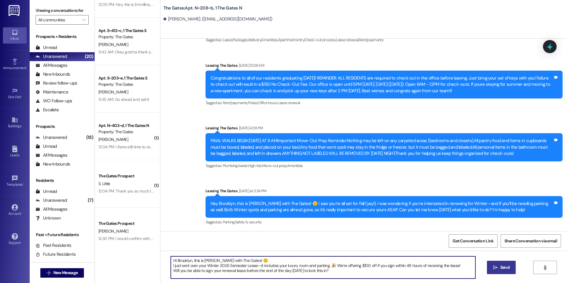
type textarea "Hi Brooklyn, this is Kali with The Gates! 🙂 I just sent over your Winter 2026 S…"
click at [496, 271] on span " Send" at bounding box center [501, 267] width 19 height 6
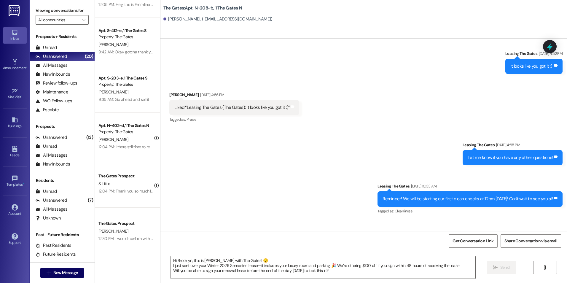
scroll to position [3167, 0]
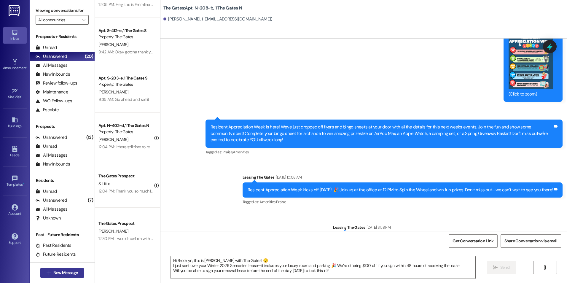
click at [66, 274] on span "New Message" at bounding box center [65, 273] width 24 height 6
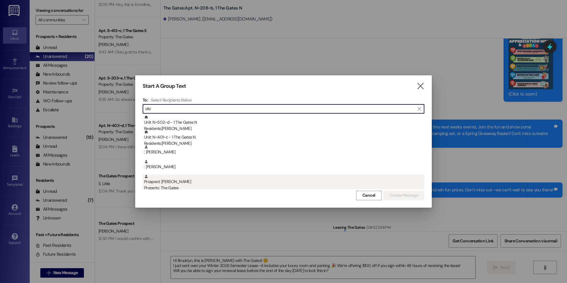
type input "oliv"
click at [171, 181] on div "Prospect: Olivia Buxton Property: The Gates" at bounding box center [284, 182] width 280 height 17
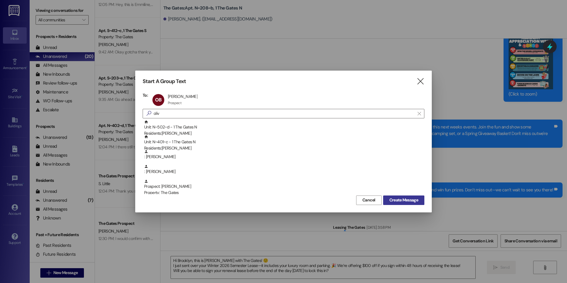
click at [408, 197] on span "Create Message" at bounding box center [404, 200] width 29 height 6
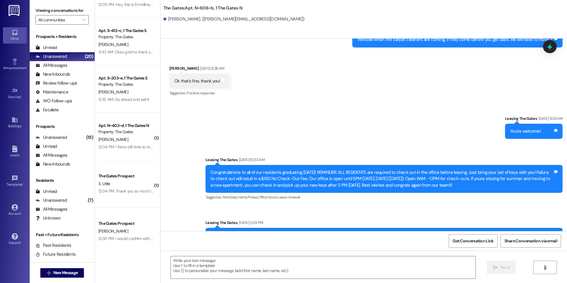
scroll to position [8401, 0]
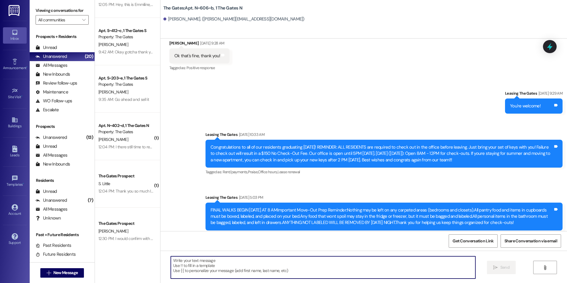
paste textarea "Hi [Student], this is [PERSON_NAME] with The Gates! 🙂 I just sent over your Win…"
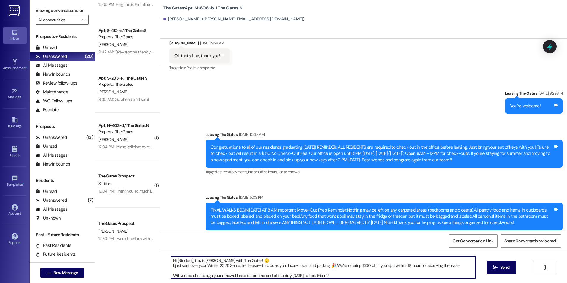
click at [189, 261] on textarea "Hi [Student], this is [PERSON_NAME] with The Gates! 🙂 I just sent over your Win…" at bounding box center [323, 267] width 304 height 22
click at [171, 273] on textarea "Hi Olivia, this is Kali with The Gates! 🙂 I just sent over your Winter 2026 Sem…" at bounding box center [323, 267] width 304 height 22
click at [350, 272] on textarea "Hi Olivia, this is Kali with The Gates! 🙂 I just sent over your Winter 2026 Sem…" at bounding box center [323, 267] width 304 height 22
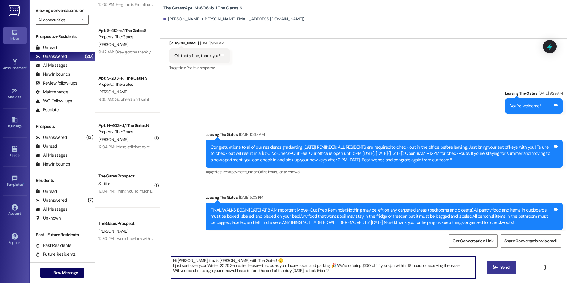
type textarea "Hi Olivia, this is Kali with The Gates! 🙂 I just sent over your Winter 2026 Sem…"
click at [489, 266] on button " Send" at bounding box center [501, 267] width 29 height 13
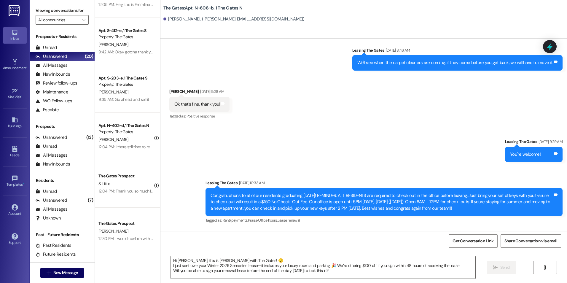
scroll to position [8455, 0]
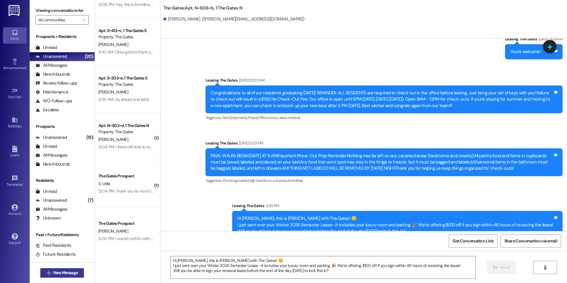
click at [56, 272] on span "New Message" at bounding box center [65, 273] width 24 height 6
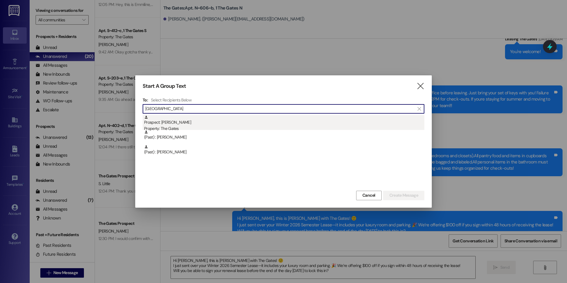
type input "Jena"
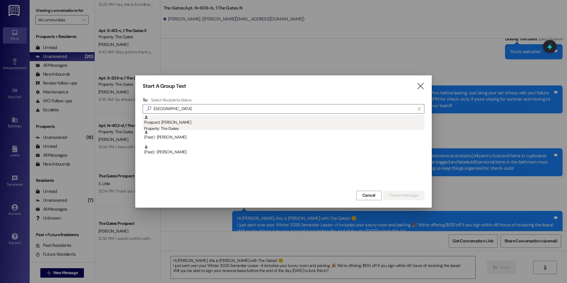
click at [166, 120] on div "Prospect: Jena Ricks Property: The Gates" at bounding box center [284, 123] width 280 height 17
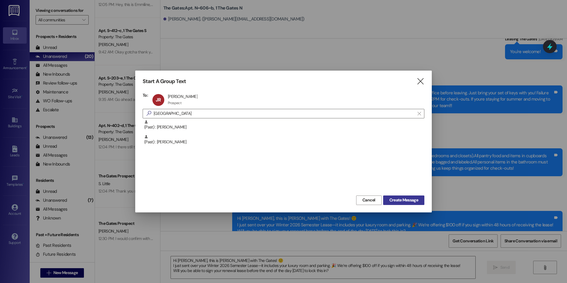
click at [413, 201] on span "Create Message" at bounding box center [404, 200] width 29 height 6
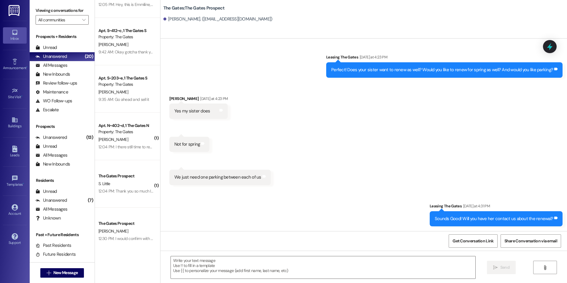
scroll to position [1475, 0]
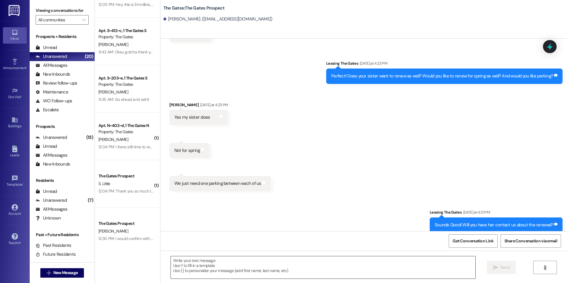
click at [231, 271] on textarea at bounding box center [323, 267] width 304 height 22
click at [281, 267] on textarea at bounding box center [323, 267] width 304 height 22
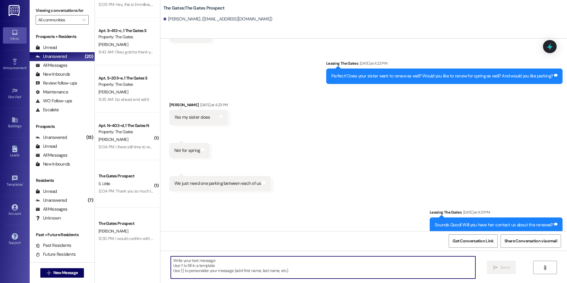
paste textarea "Hi [Student], this is [PERSON_NAME] with The Gates! 🙂 I just sent over your Win…"
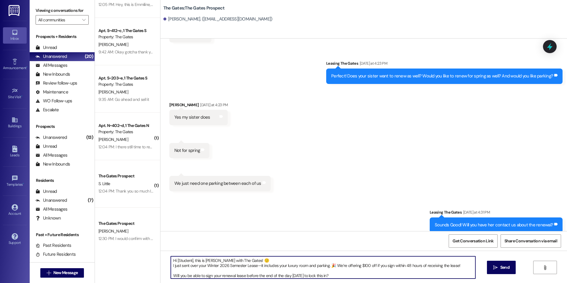
drag, startPoint x: 188, startPoint y: 261, endPoint x: 173, endPoint y: 261, distance: 15.1
click at [173, 261] on textarea "Hi [Student], this is [PERSON_NAME] with The Gates! 🙂 I just sent over your Win…" at bounding box center [323, 267] width 304 height 22
click at [171, 276] on textarea "Hi Jenna, this is Kali with The Gates! 🙂 I just sent over your Winter 2026 Seme…" at bounding box center [323, 267] width 304 height 22
click at [324, 268] on textarea "Hi Jenna, this is Kali with The Gates! 🙂 I just sent over your Winter 2026 Seme…" at bounding box center [323, 267] width 304 height 22
click at [325, 268] on textarea "Hi Jenna, this is Kali with The Gates! 🙂 I just sent over your Winter 2026 Seme…" at bounding box center [323, 267] width 304 height 22
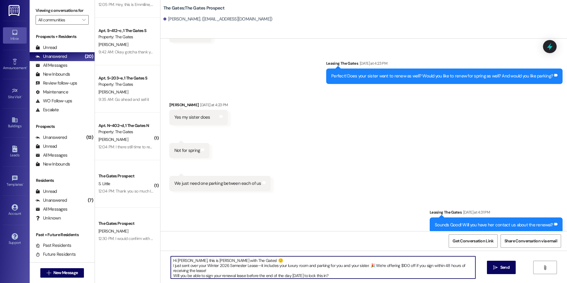
click at [359, 272] on textarea "Hi Jenna, this is Kali with The Gates! 🙂 I just sent over your Winter 2026 Seme…" at bounding box center [323, 267] width 304 height 22
type textarea "Hi Jenna, this is Kali with The Gates! 🙂 I just sent over your Winter 2026 Seme…"
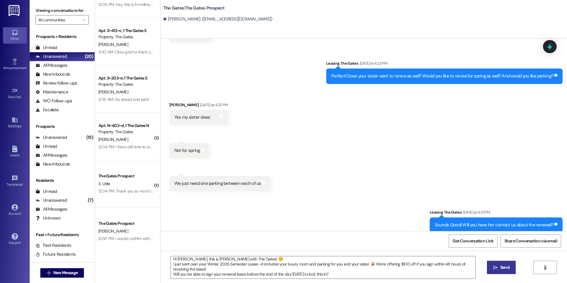
click at [506, 265] on span "Send" at bounding box center [505, 267] width 9 height 6
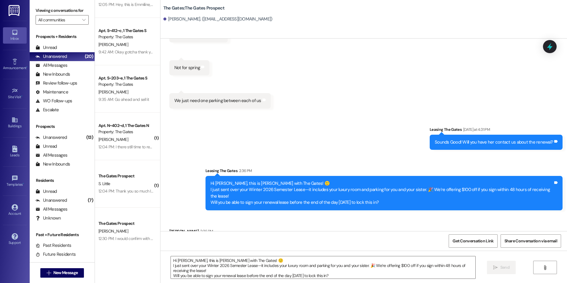
scroll to position [1576, 0]
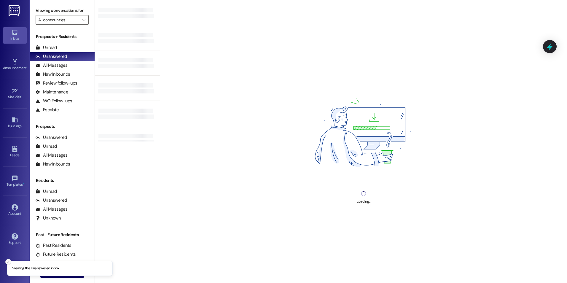
click at [7, 261] on line "Close toast" at bounding box center [8, 262] width 2 height 2
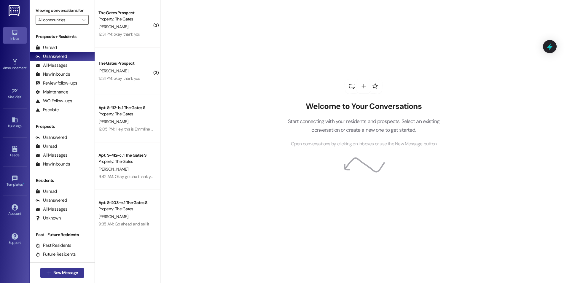
click at [54, 277] on button " New Message" at bounding box center [62, 272] width 44 height 9
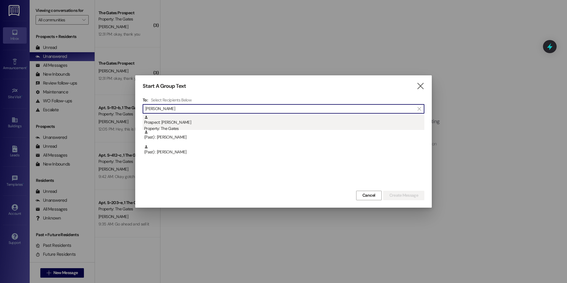
type input "[PERSON_NAME]"
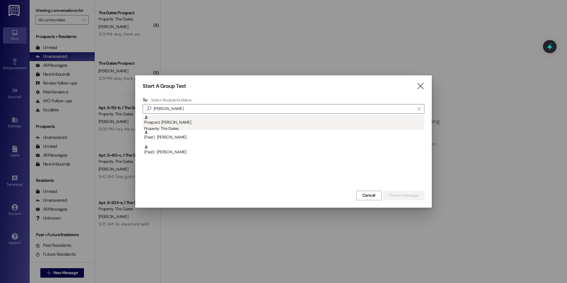
click at [239, 123] on div "Prospect: [PERSON_NAME] Property: The Gates" at bounding box center [284, 123] width 280 height 17
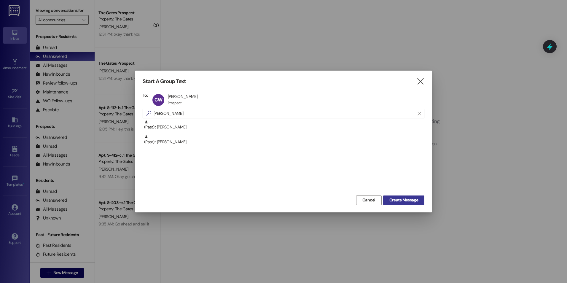
click at [411, 200] on span "Create Message" at bounding box center [404, 200] width 29 height 6
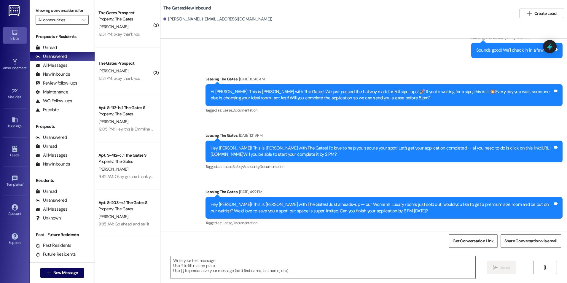
scroll to position [543, 0]
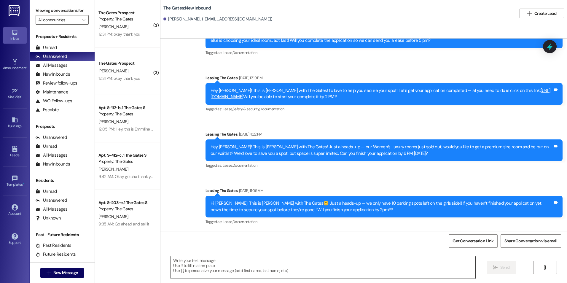
click at [287, 263] on textarea at bounding box center [323, 267] width 304 height 22
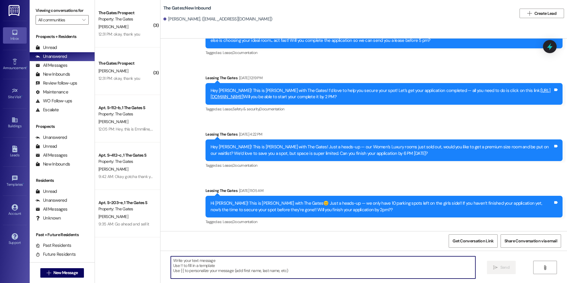
paste textarea "Hi [Student], this is [PERSON_NAME] with The Gates! 🙂 I just sent over your Win…"
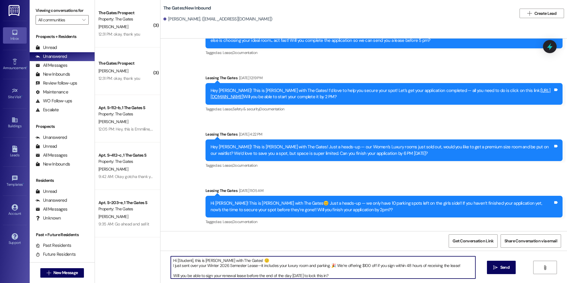
click at [295, 266] on textarea "Hi [Student], this is [PERSON_NAME] with The Gates! 🙂 I just sent over your Win…" at bounding box center [323, 267] width 304 height 22
click at [171, 275] on textarea "Hi [Student], this is [PERSON_NAME] with The Gates! 🙂 I just sent over your Win…" at bounding box center [323, 267] width 304 height 22
click at [189, 261] on textarea "Hi [Student], this is [PERSON_NAME] with The Gates! 🙂 I just sent over your Win…" at bounding box center [323, 267] width 304 height 22
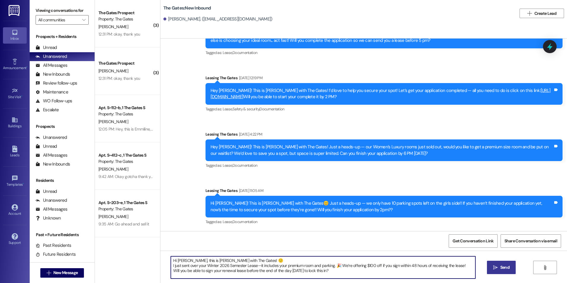
type textarea "Hi [PERSON_NAME], this is [PERSON_NAME] with The Gates! 🙂 I just sent over your…"
click at [509, 268] on span "Send" at bounding box center [505, 267] width 9 height 6
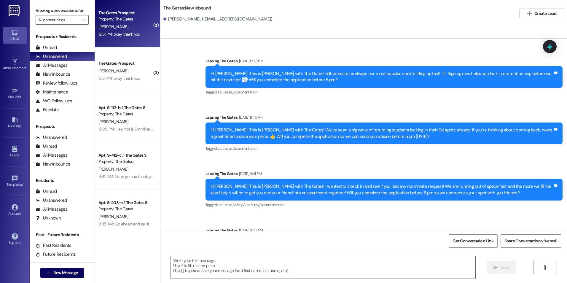
scroll to position [157, 0]
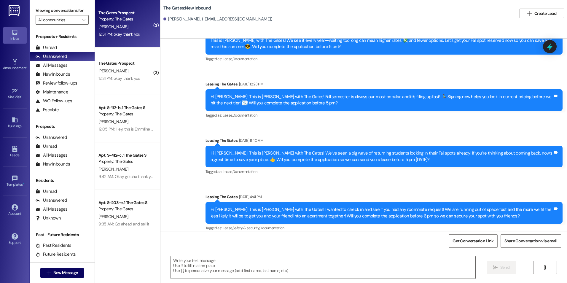
click at [132, 39] on div "The Gates Prospect Property: The Gates [PERSON_NAME] 12:31 PM: okay, thank you …" at bounding box center [127, 23] width 65 height 47
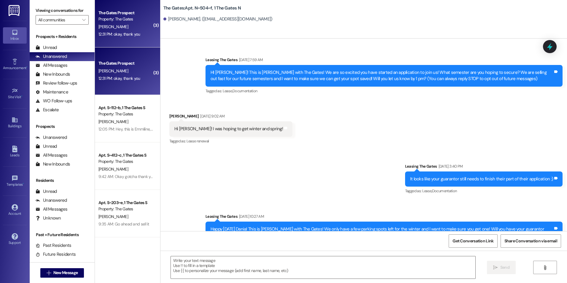
scroll to position [10901, 0]
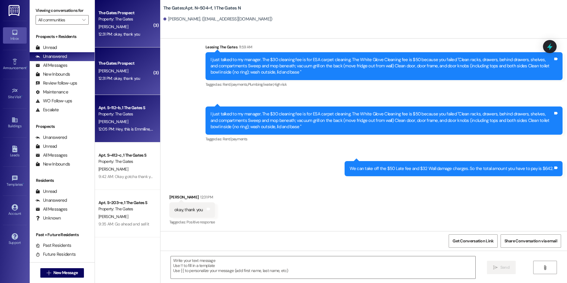
click at [123, 111] on div "Apt. S~112~b, 1 The Gates S" at bounding box center [126, 108] width 55 height 6
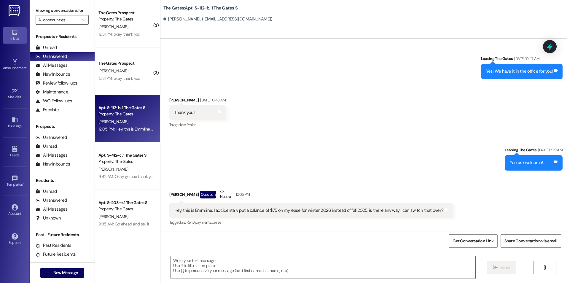
scroll to position [8253, 0]
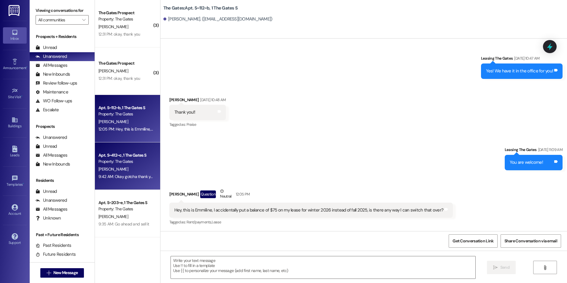
click at [119, 169] on div "[PERSON_NAME]" at bounding box center [126, 169] width 56 height 7
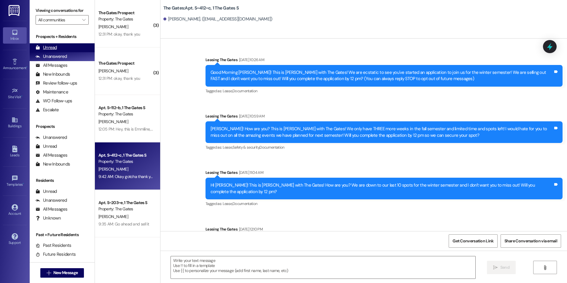
click at [51, 46] on div "Unread" at bounding box center [46, 48] width 21 height 6
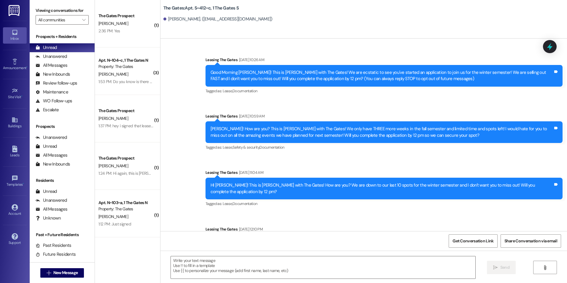
scroll to position [20335, 0]
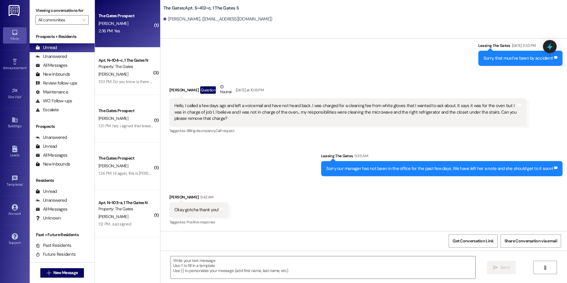
click at [126, 36] on div "The Gates Prospect [PERSON_NAME] 2:36 PM: Yes 2:36 PM: Yes" at bounding box center [127, 23] width 65 height 47
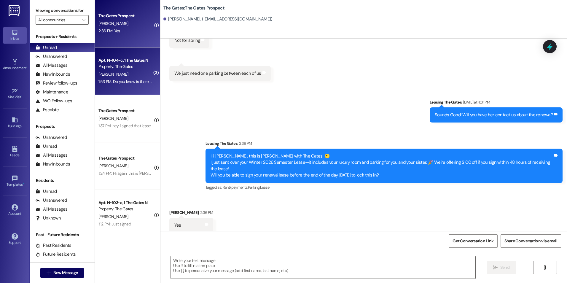
scroll to position [1585, 0]
click at [134, 85] on div "1:53 PM: Do you know is there anything you guys can do to help? Like I would fe…" at bounding box center [126, 81] width 56 height 7
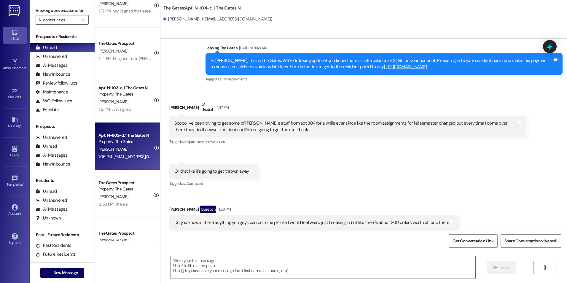
scroll to position [119, 0]
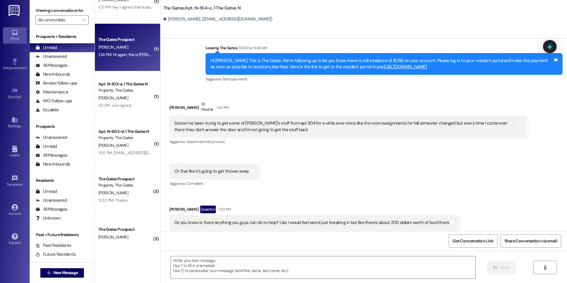
click at [126, 61] on div "The Gates Prospect [PERSON_NAME] 1:24 PM: Hi again, this is [PERSON_NAME]! I kn…" at bounding box center [127, 47] width 65 height 47
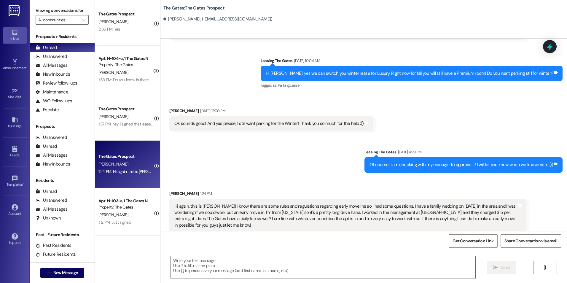
scroll to position [0, 0]
